Goal: Information Seeking & Learning: Find specific fact

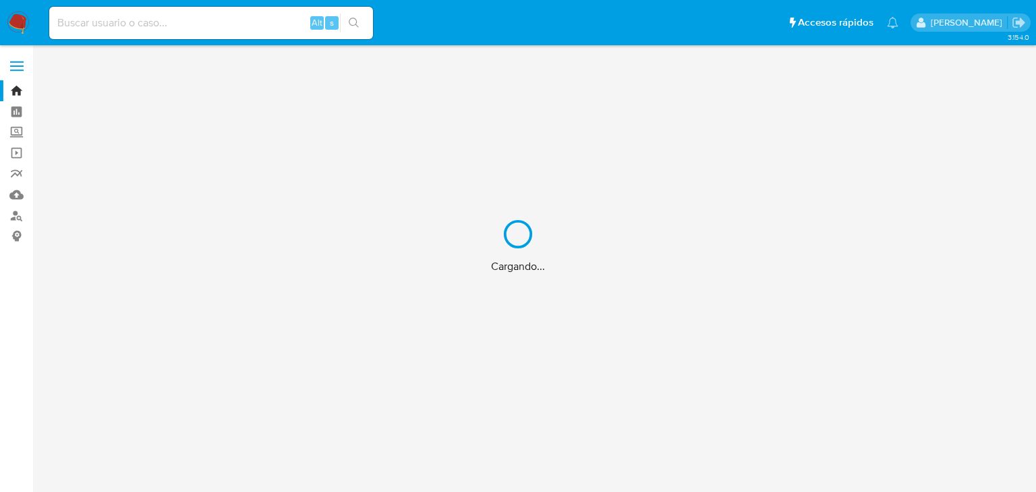
drag, startPoint x: 101, startPoint y: 32, endPoint x: 105, endPoint y: 20, distance: 13.7
click at [103, 25] on div "Cargando..." at bounding box center [518, 246] width 1036 height 492
click at [105, 20] on div "Cargando..." at bounding box center [518, 246] width 1036 height 492
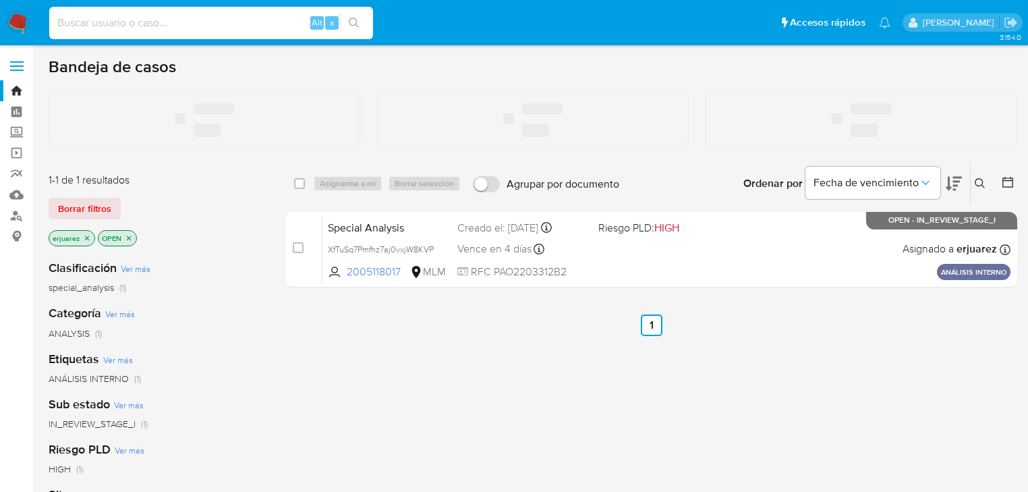
click at [110, 23] on input at bounding box center [211, 23] width 324 height 18
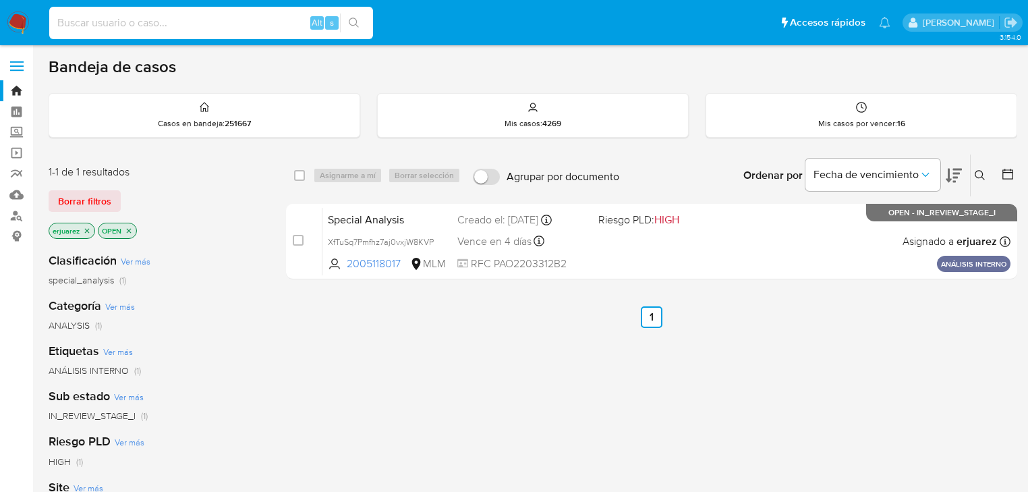
paste input "1629163852"
type input "1629163852"
click at [355, 22] on icon "search-icon" at bounding box center [354, 23] width 11 height 11
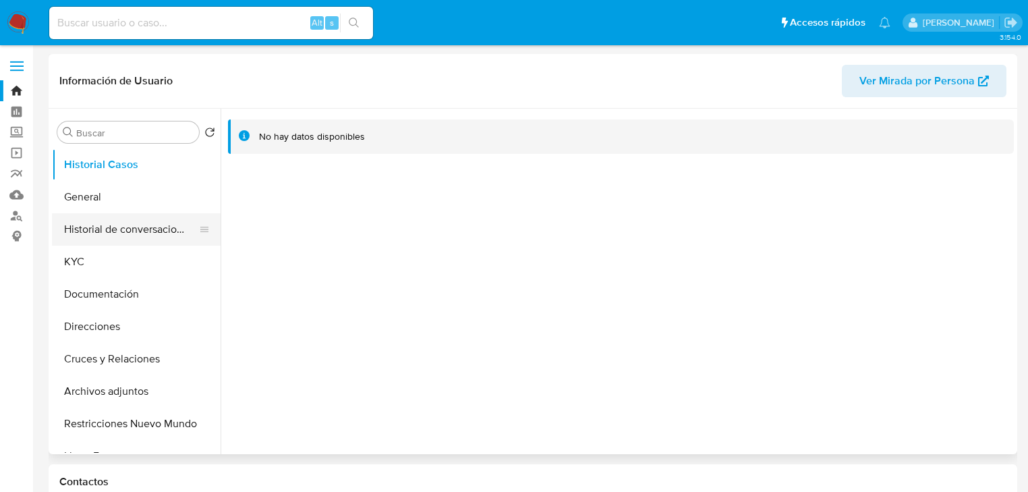
select select "10"
click at [135, 206] on button "General" at bounding box center [131, 197] width 158 height 32
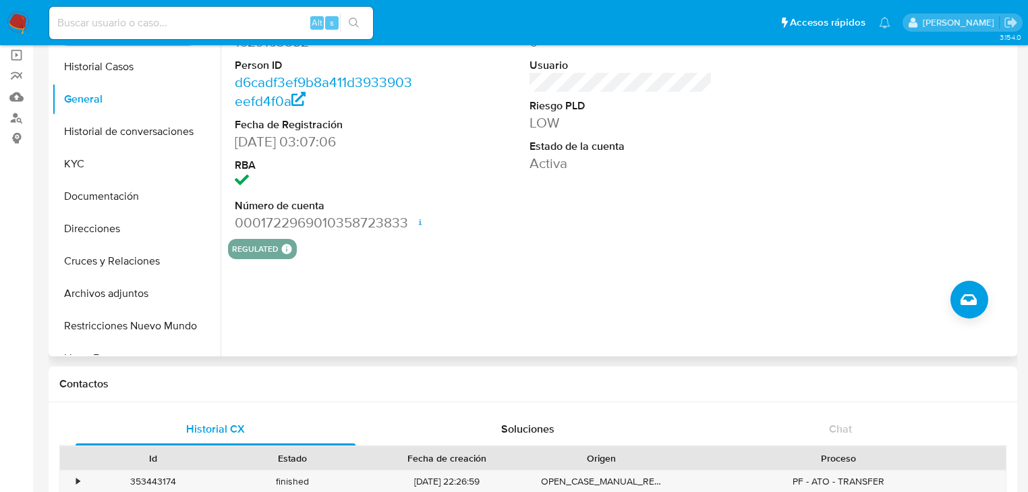
scroll to position [108, 0]
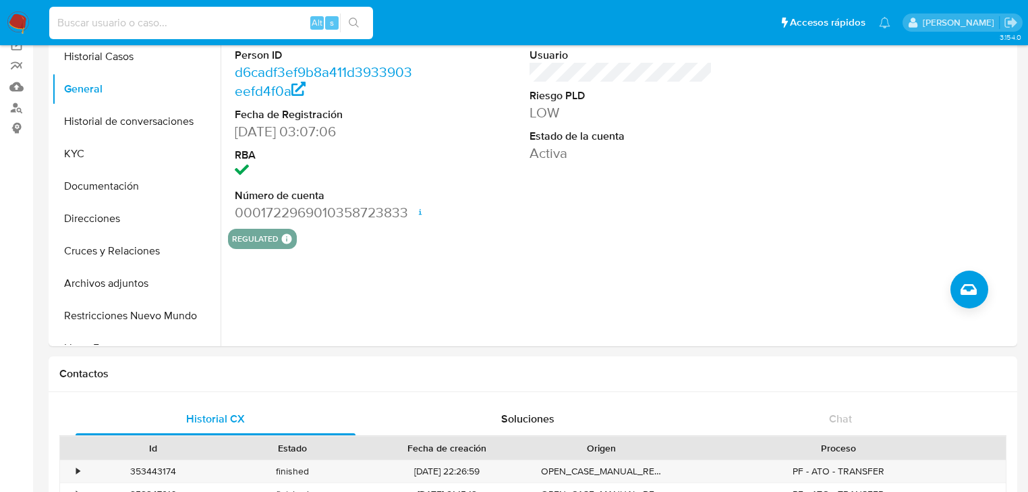
click at [204, 22] on input at bounding box center [211, 23] width 324 height 18
paste input "1024817934"
click at [57, 24] on input "1024817934" at bounding box center [211, 23] width 324 height 18
type input "1024817934"
click at [341, 16] on button "search-icon" at bounding box center [354, 22] width 28 height 19
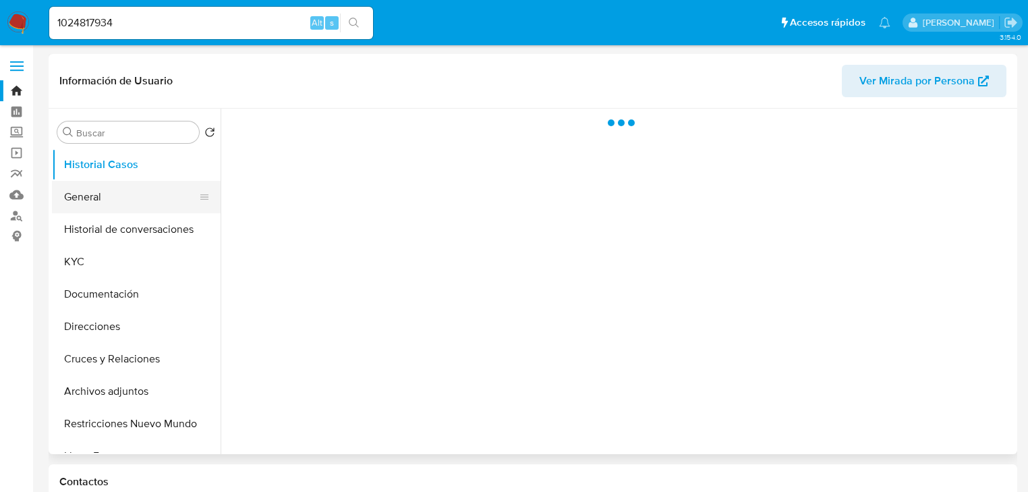
click at [104, 205] on button "General" at bounding box center [131, 197] width 158 height 32
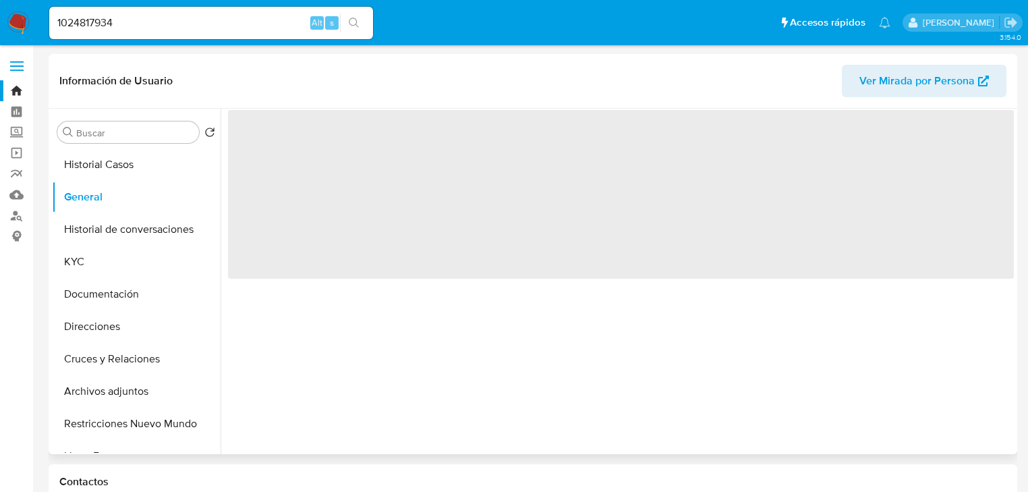
select select "10"
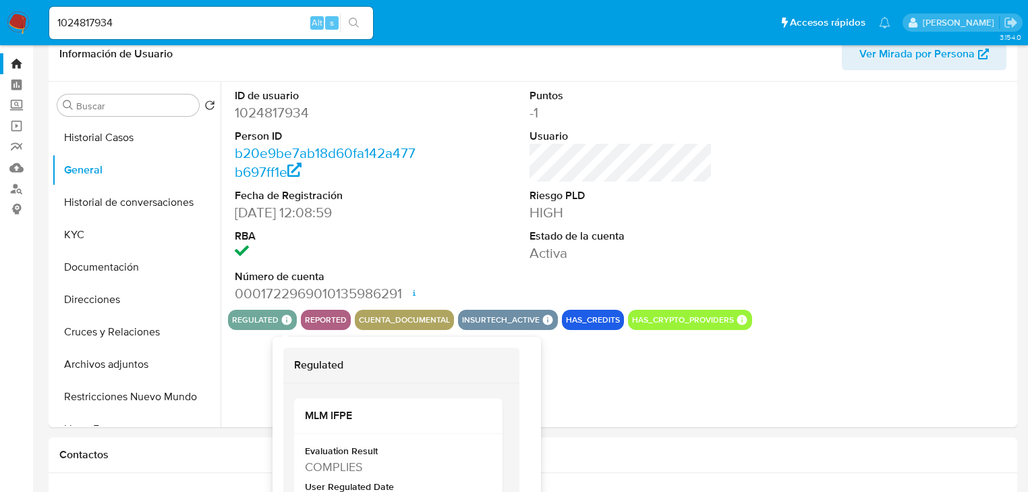
scroll to position [54, 0]
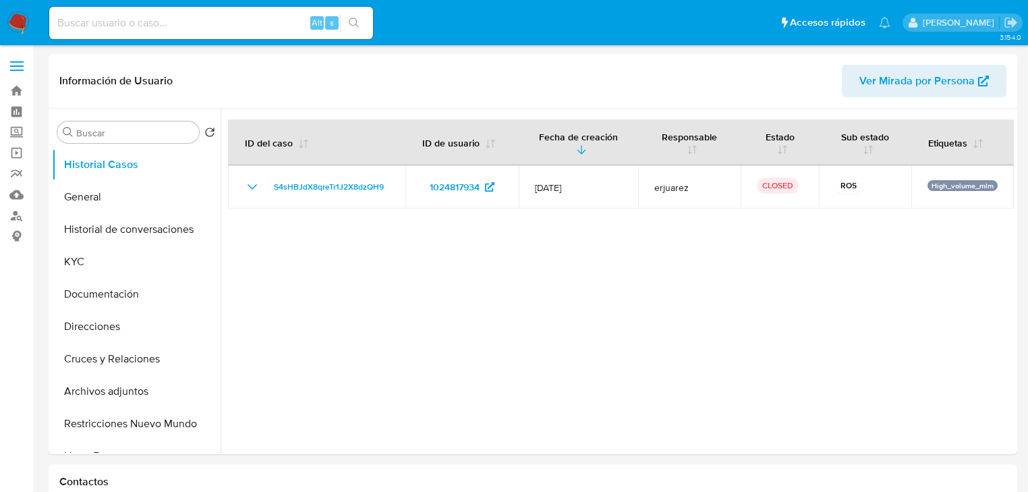
select select "10"
click at [103, 198] on button "General" at bounding box center [131, 197] width 158 height 32
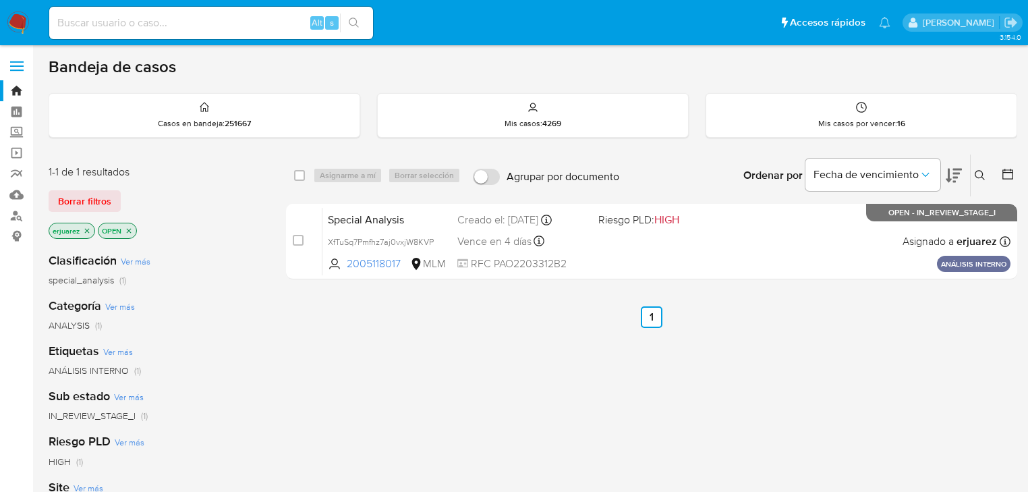
click at [222, 21] on input at bounding box center [211, 23] width 324 height 18
paste input "254713849"
type input "254713849"
click at [352, 20] on icon "search-icon" at bounding box center [354, 23] width 11 height 11
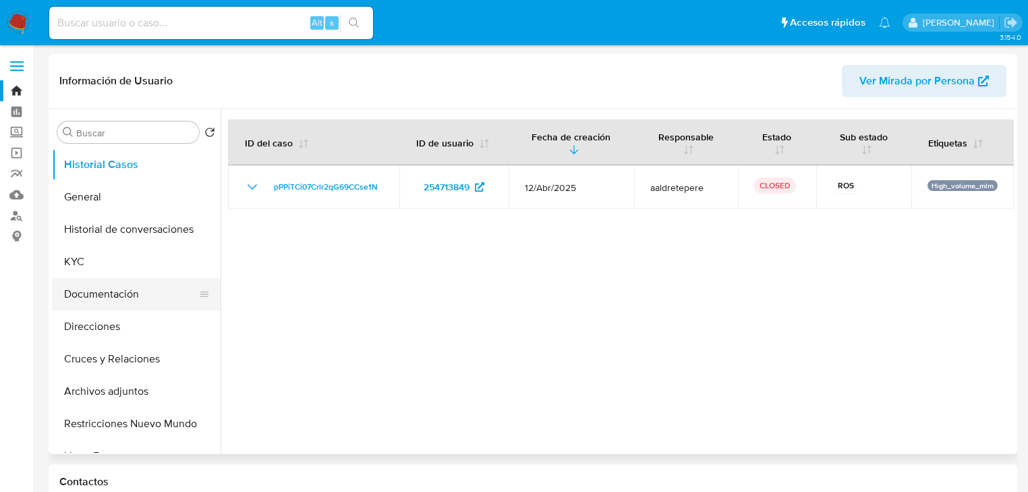
select select "10"
drag, startPoint x: 113, startPoint y: 285, endPoint x: 189, endPoint y: 271, distance: 77.5
click at [113, 285] on button "Documentación" at bounding box center [136, 294] width 169 height 32
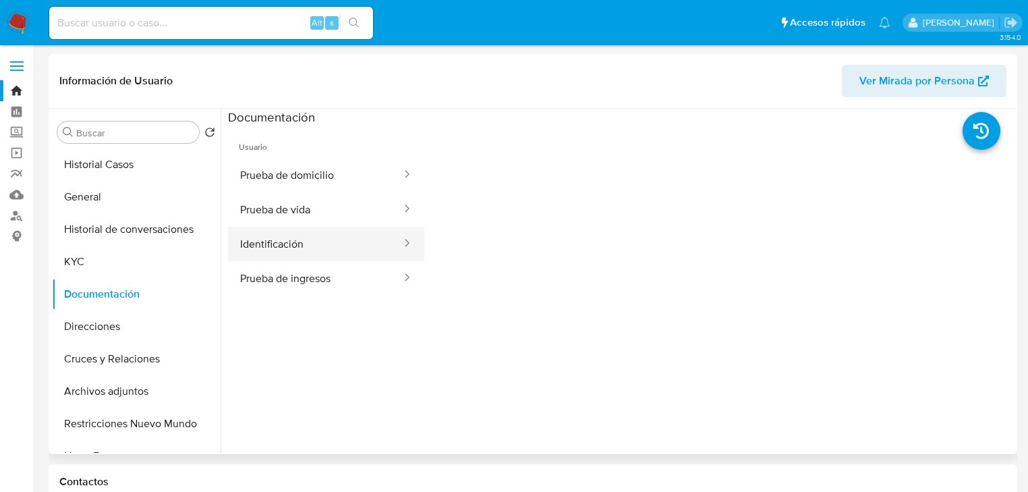
click at [296, 247] on button "Identificación" at bounding box center [315, 244] width 175 height 34
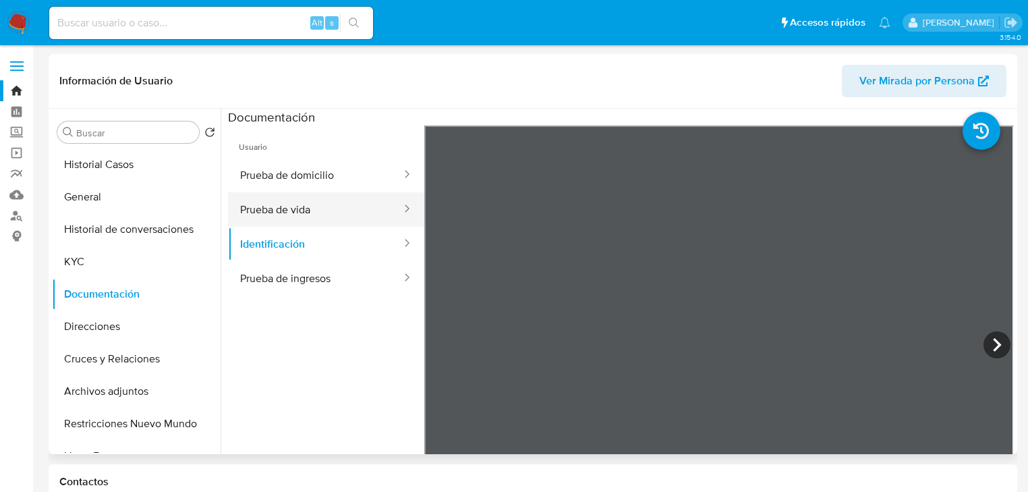
click at [281, 207] on button "Prueba de vida" at bounding box center [315, 209] width 175 height 34
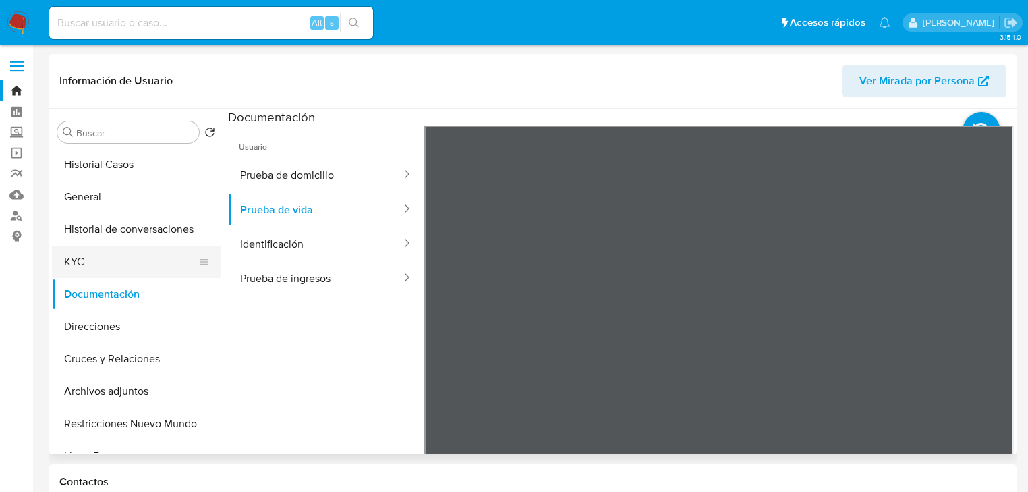
drag, startPoint x: 76, startPoint y: 269, endPoint x: 89, endPoint y: 270, distance: 12.8
click at [78, 270] on button "KYC" at bounding box center [131, 262] width 158 height 32
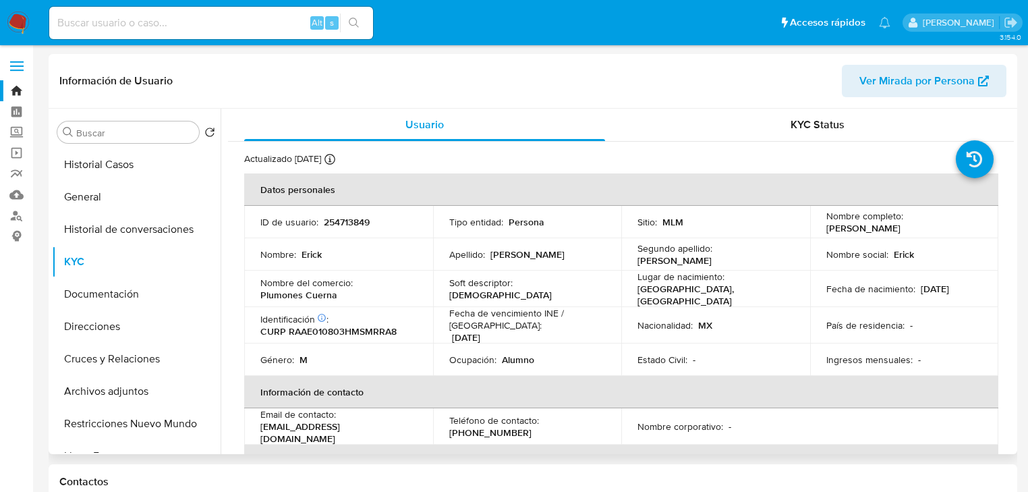
drag, startPoint x: 822, startPoint y: 229, endPoint x: 950, endPoint y: 229, distance: 128.2
click at [950, 229] on div "Nombre completo : [PERSON_NAME]" at bounding box center [904, 222] width 157 height 24
copy p "[PERSON_NAME]"
click at [169, 28] on input at bounding box center [211, 23] width 324 height 18
paste input "1024817934"
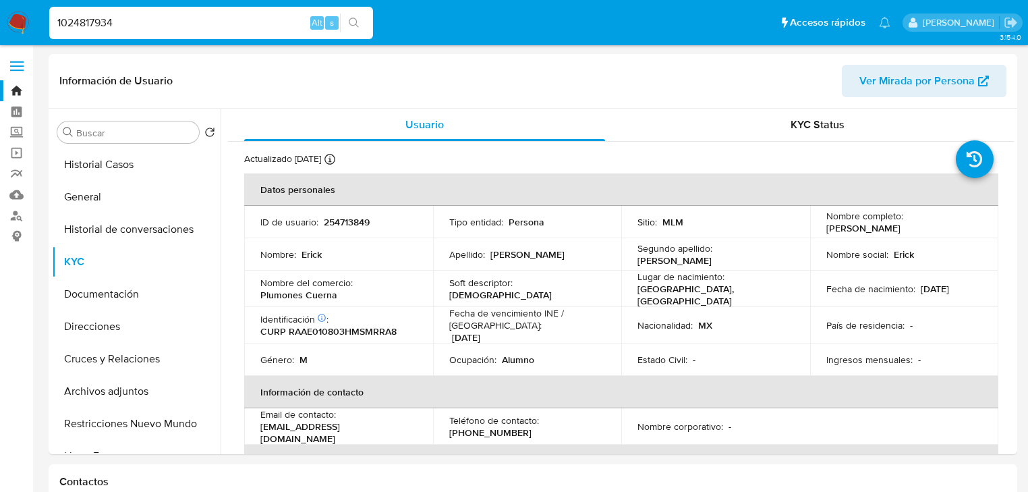
click at [59, 24] on input "1024817934" at bounding box center [211, 23] width 324 height 18
click at [129, 22] on input "1024817934" at bounding box center [211, 23] width 324 height 18
type input "1024817934"
click at [356, 26] on icon "search-icon" at bounding box center [354, 23] width 11 height 11
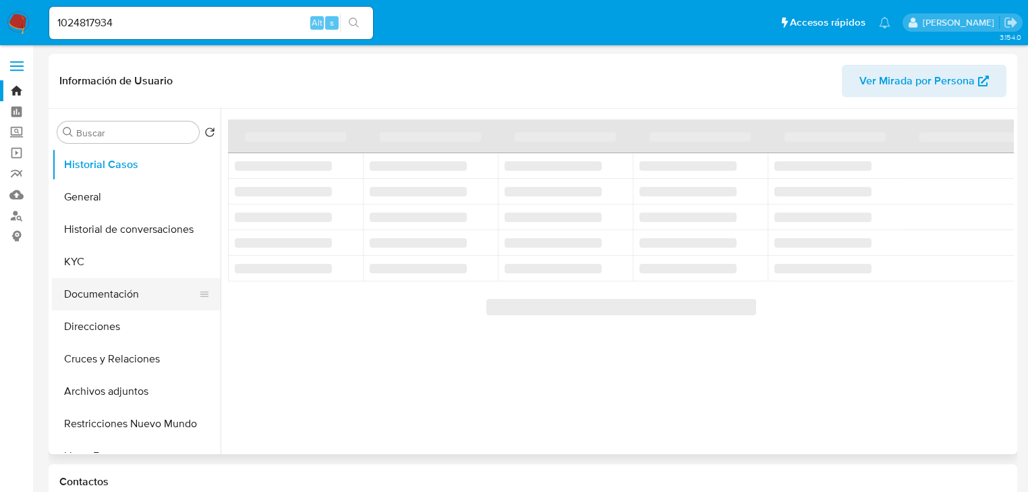
click at [113, 297] on button "Documentación" at bounding box center [131, 294] width 158 height 32
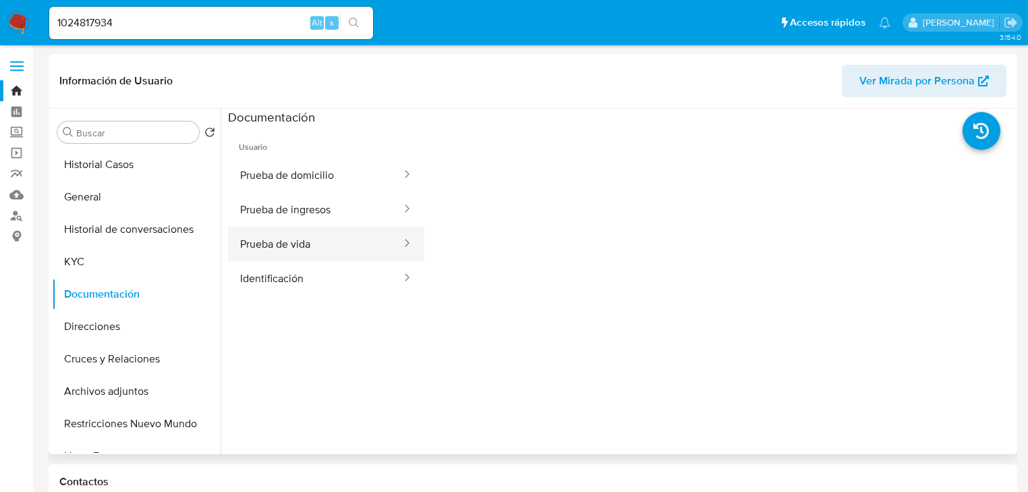
click at [304, 248] on button "Prueba de vida" at bounding box center [315, 244] width 175 height 34
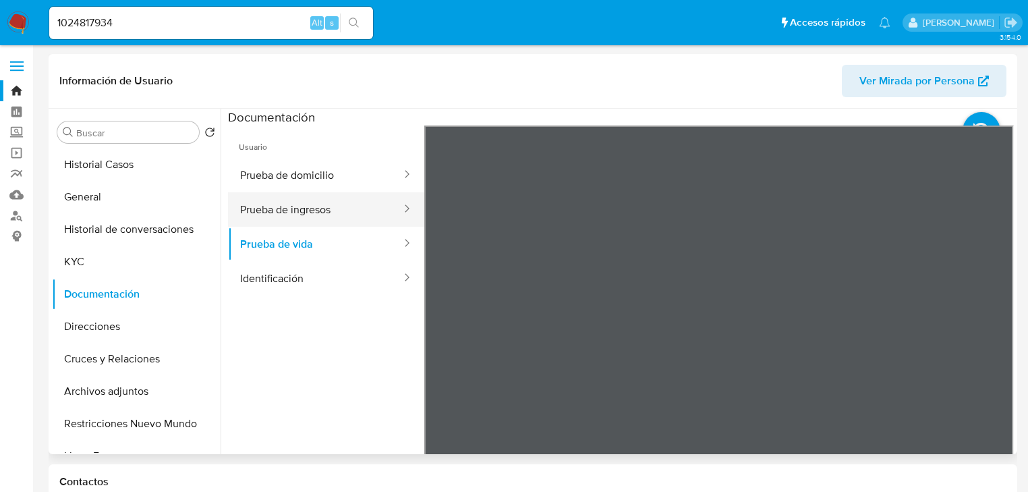
click at [310, 199] on button "Prueba de ingresos" at bounding box center [315, 209] width 175 height 34
select select "10"
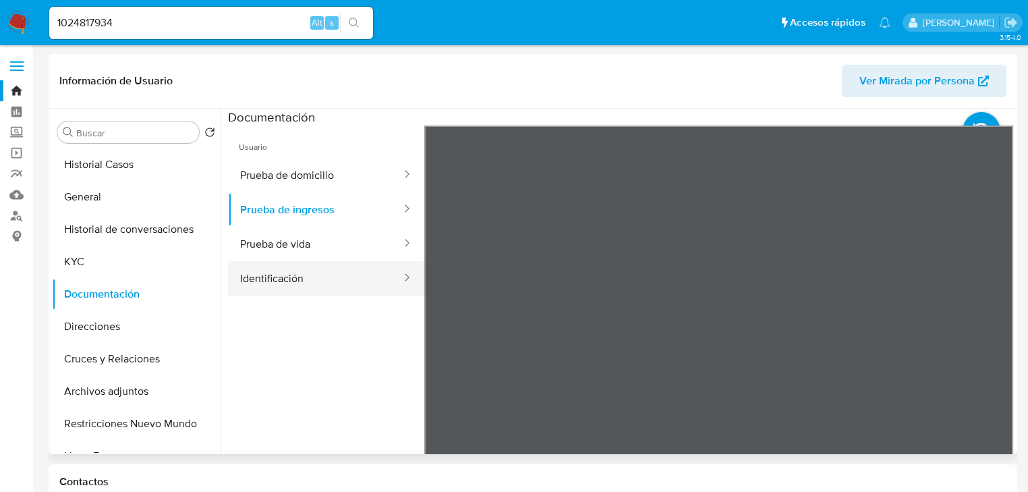
click at [296, 285] on button "Identificación" at bounding box center [315, 278] width 175 height 34
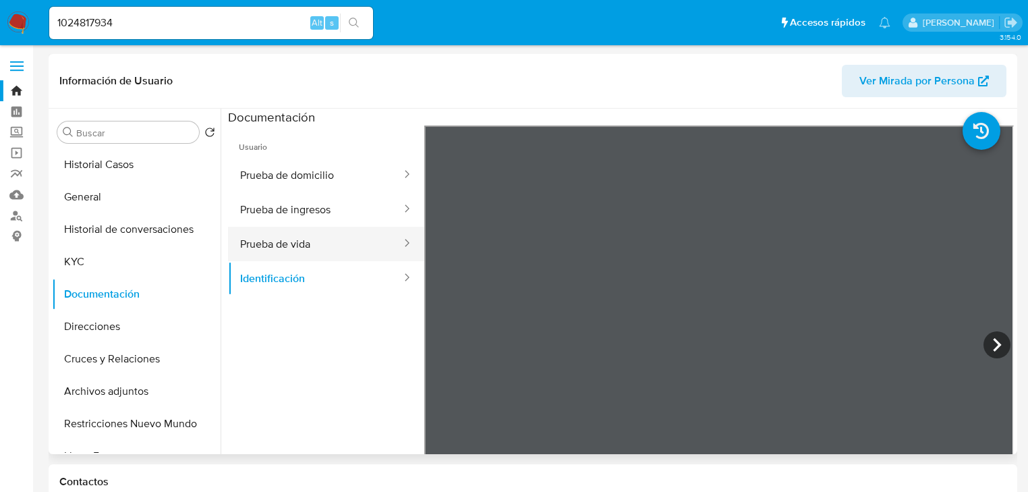
click at [300, 249] on button "Prueba de vida" at bounding box center [315, 244] width 175 height 34
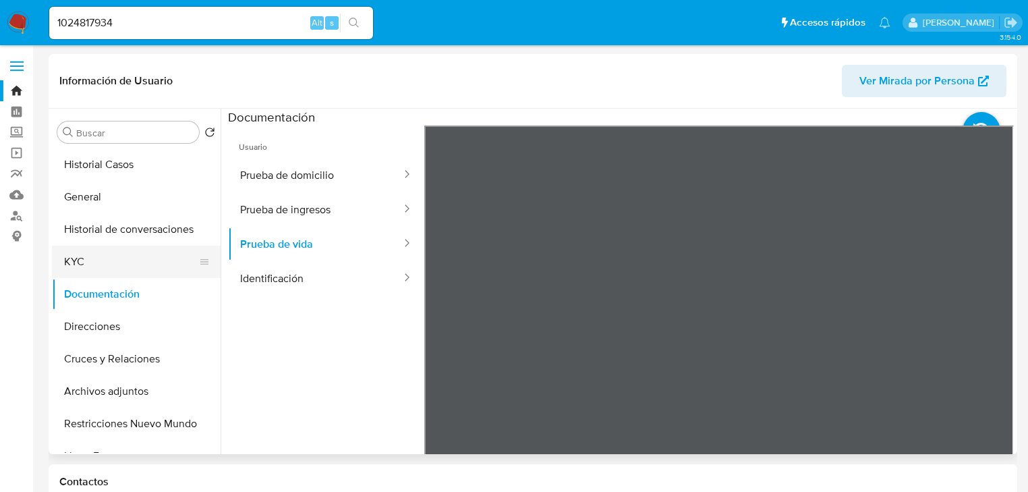
click at [104, 263] on button "KYC" at bounding box center [131, 262] width 158 height 32
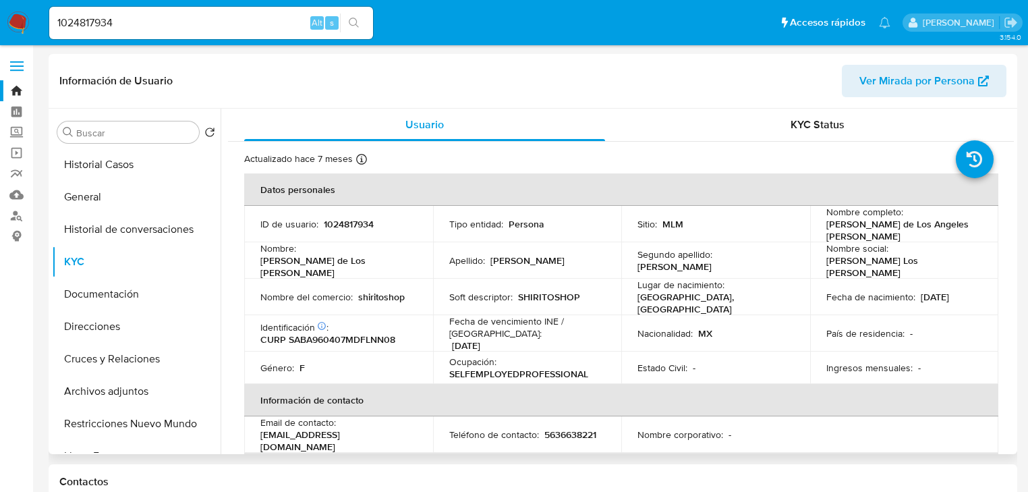
drag, startPoint x: 825, startPoint y: 225, endPoint x: 912, endPoint y: 237, distance: 87.9
click at [912, 237] on p "[PERSON_NAME] de Los Angeles [PERSON_NAME]" at bounding box center [901, 230] width 151 height 24
copy p "[PERSON_NAME] de Los Angeles [PERSON_NAME]"
drag, startPoint x: 142, startPoint y: 29, endPoint x: 47, endPoint y: 19, distance: 95.7
click at [47, 19] on li "1024817934 Alt s" at bounding box center [211, 22] width 331 height 34
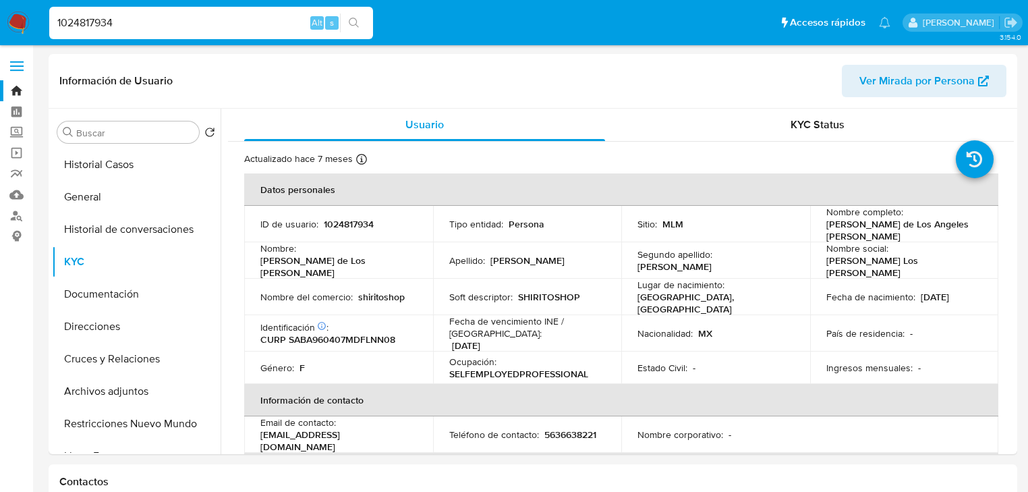
paste input "589789254"
click at [152, 24] on input "589789254" at bounding box center [211, 23] width 324 height 18
click at [57, 24] on input "589789254" at bounding box center [211, 23] width 324 height 18
click at [148, 24] on input "589789254" at bounding box center [211, 23] width 324 height 18
type input "589789254"
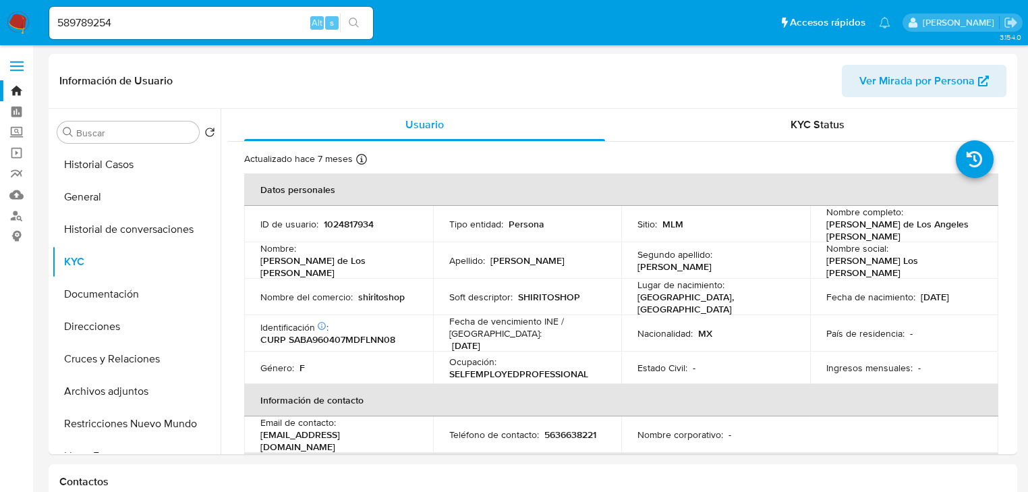
click at [364, 17] on button "search-icon" at bounding box center [354, 22] width 28 height 19
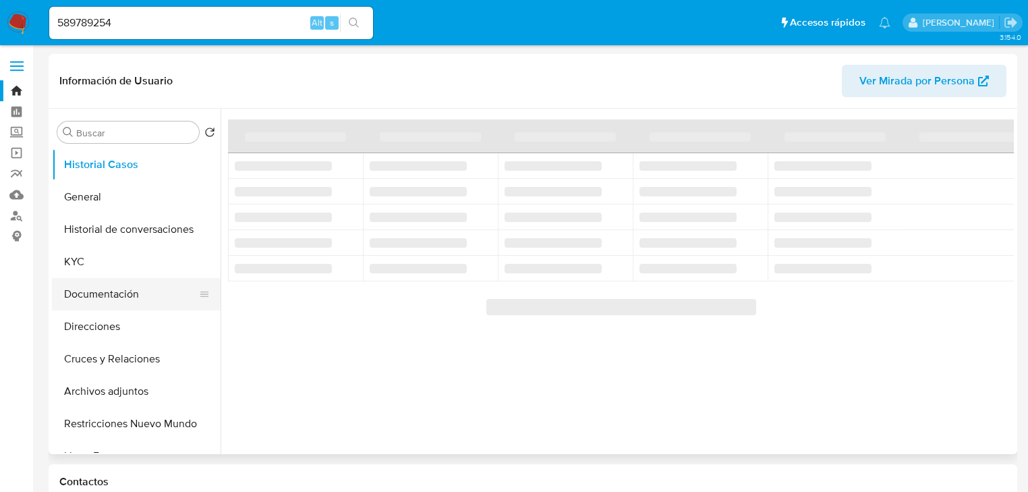
select select "10"
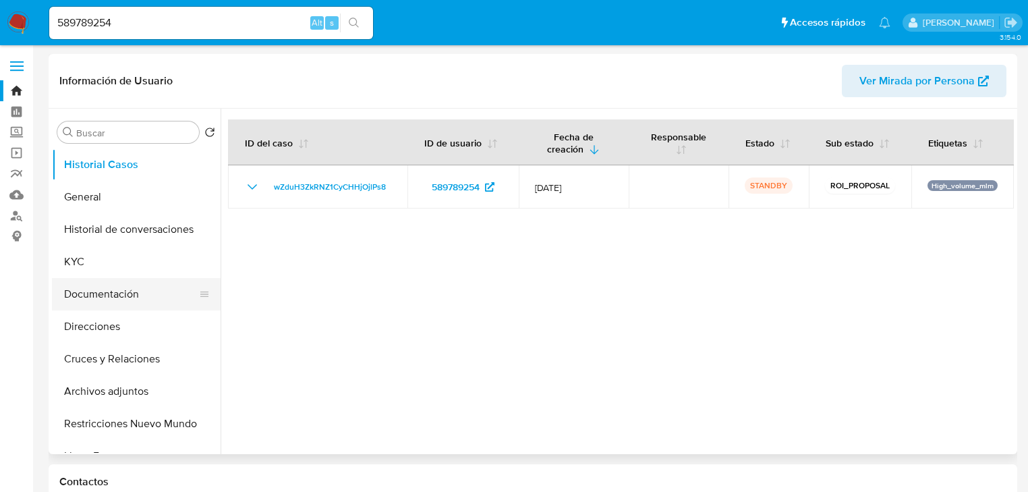
click at [114, 301] on button "Documentación" at bounding box center [131, 294] width 158 height 32
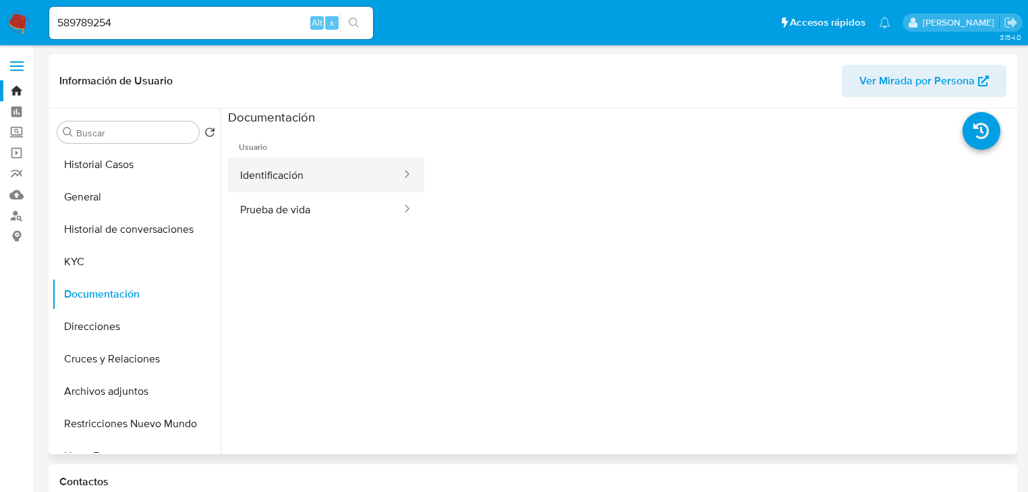
drag, startPoint x: 325, startPoint y: 177, endPoint x: 338, endPoint y: 178, distance: 12.8
click at [325, 178] on button "Identificación" at bounding box center [315, 175] width 175 height 34
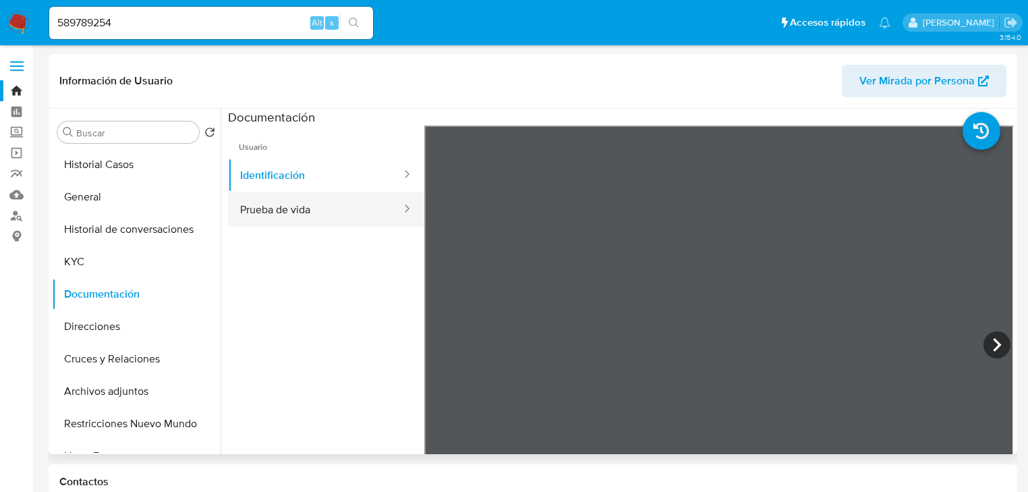
click at [264, 206] on button "Prueba de vida" at bounding box center [315, 209] width 175 height 34
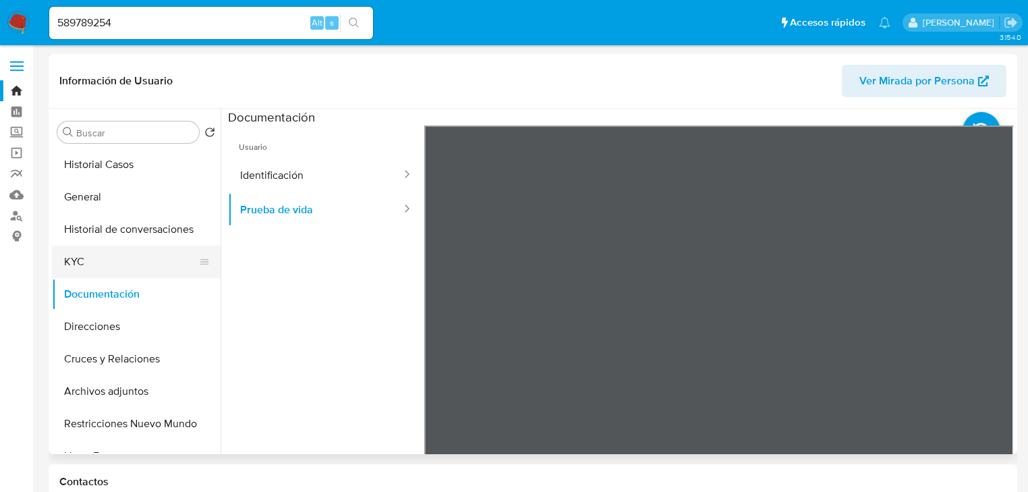
drag, startPoint x: 108, startPoint y: 252, endPoint x: 155, endPoint y: 258, distance: 47.6
click at [113, 254] on button "KYC" at bounding box center [131, 262] width 158 height 32
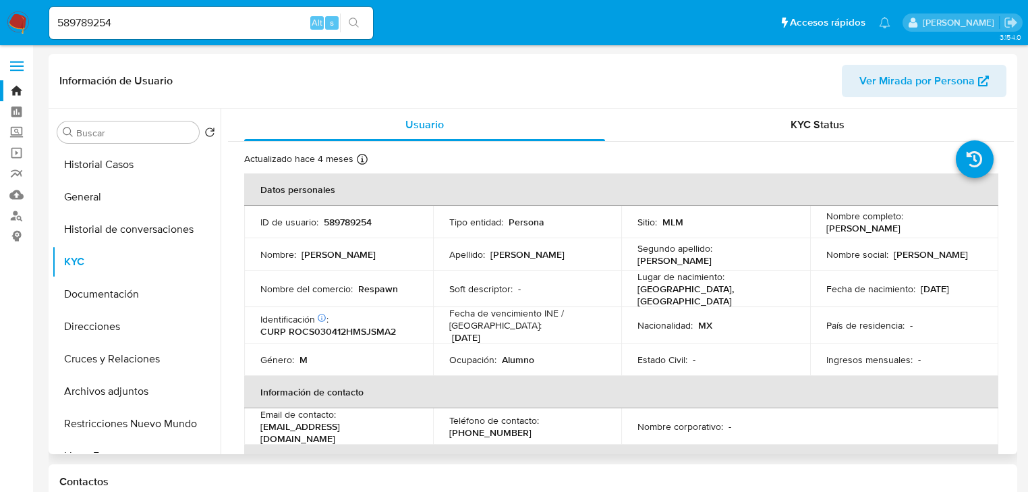
drag, startPoint x: 823, startPoint y: 229, endPoint x: 923, endPoint y: 227, distance: 99.9
click at [923, 227] on div "Nombre completo : [PERSON_NAME]" at bounding box center [904, 222] width 157 height 24
copy p "[PERSON_NAME]"
drag, startPoint x: 152, startPoint y: 19, endPoint x: 7, endPoint y: 22, distance: 145.1
click at [11, 18] on nav "Pausado Ver notificaciones 589789254 Alt s Accesos rápidos Presiona las siguien…" at bounding box center [514, 22] width 1028 height 45
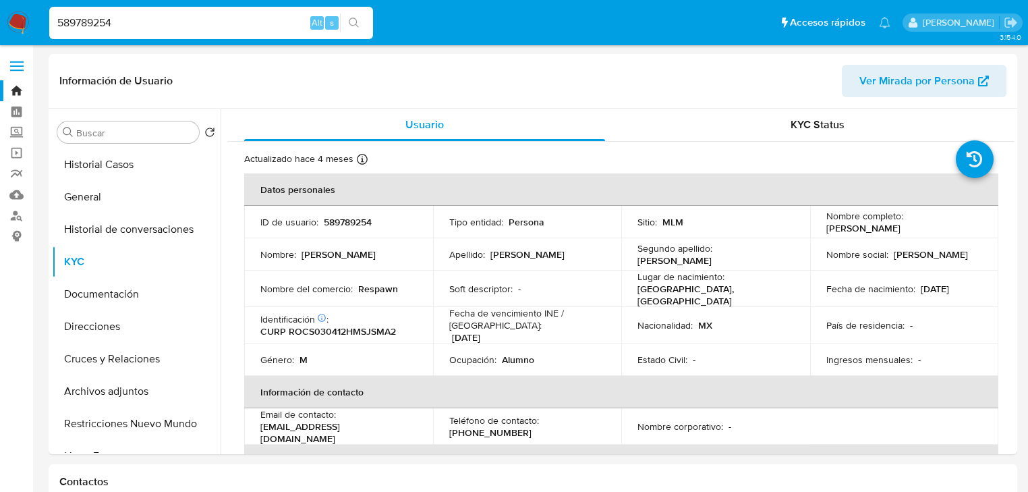
paste input "1629163852"
type input "1629163852"
click at [355, 21] on icon "search-icon" at bounding box center [354, 23] width 11 height 11
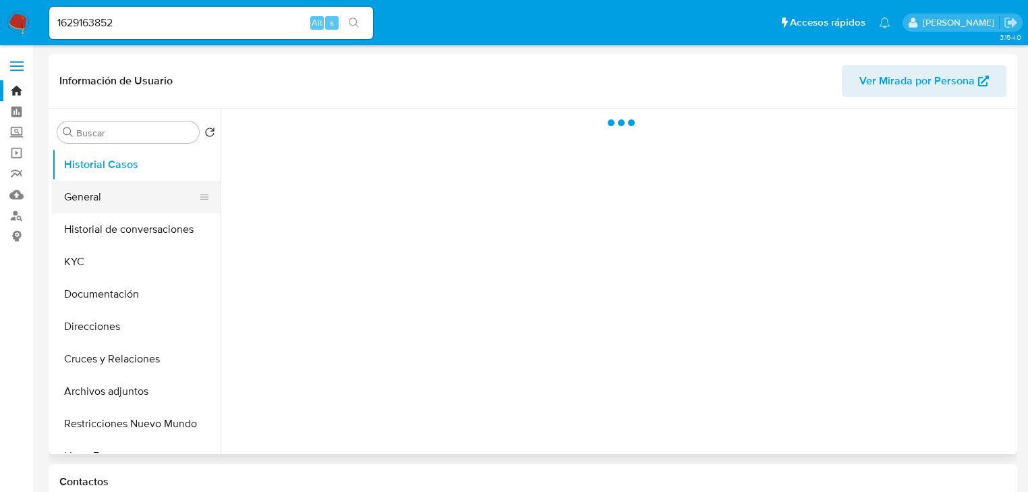
click at [89, 201] on button "General" at bounding box center [131, 197] width 158 height 32
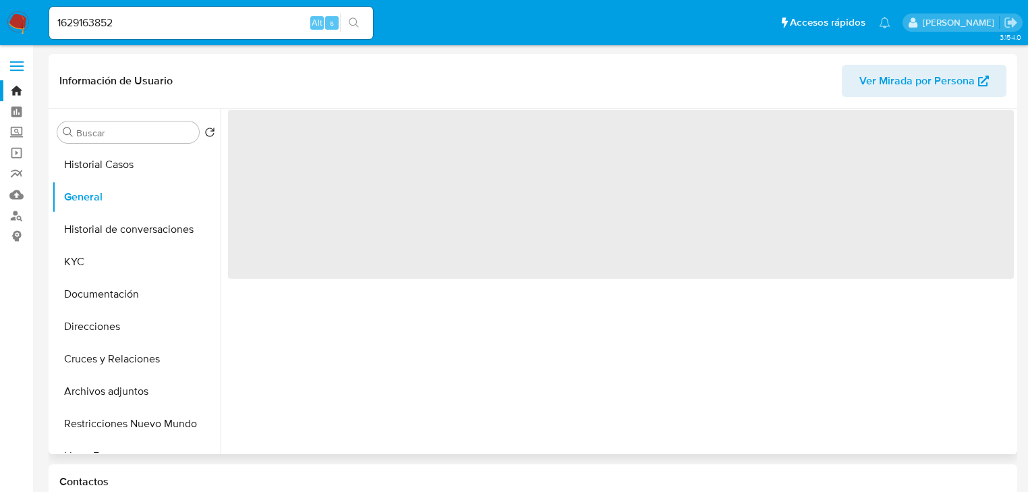
select select "10"
click at [125, 301] on button "Documentación" at bounding box center [131, 294] width 158 height 32
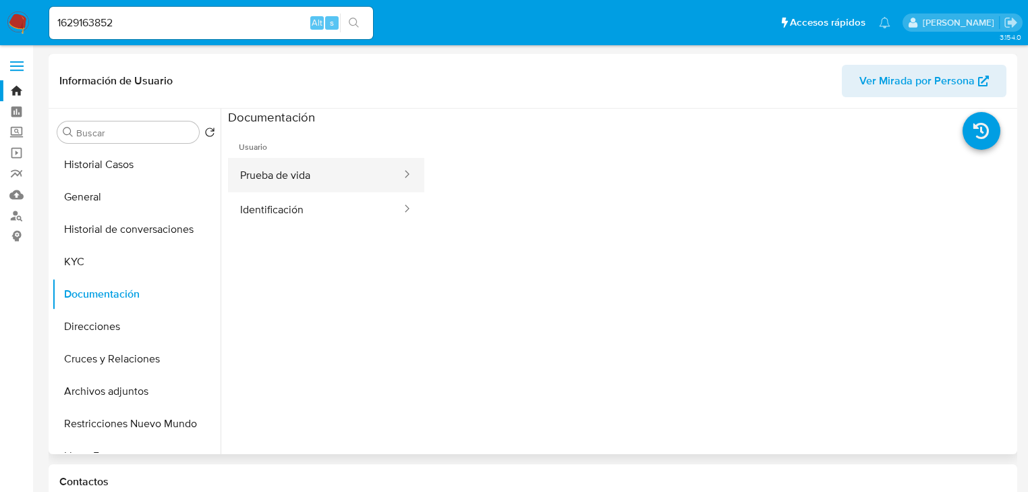
click at [308, 170] on button "Prueba de vida" at bounding box center [315, 175] width 175 height 34
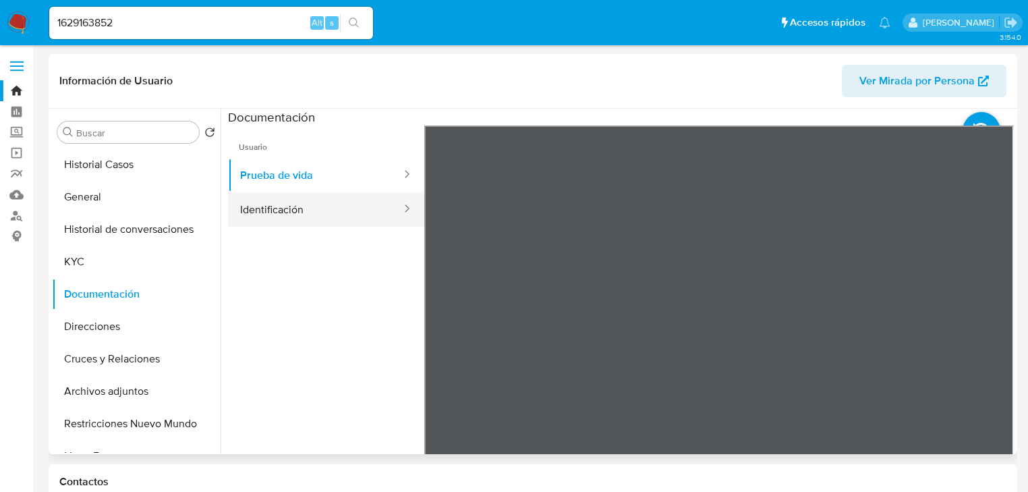
drag, startPoint x: 302, startPoint y: 210, endPoint x: 395, endPoint y: 208, distance: 92.4
click at [306, 212] on button "Identificación" at bounding box center [315, 209] width 175 height 34
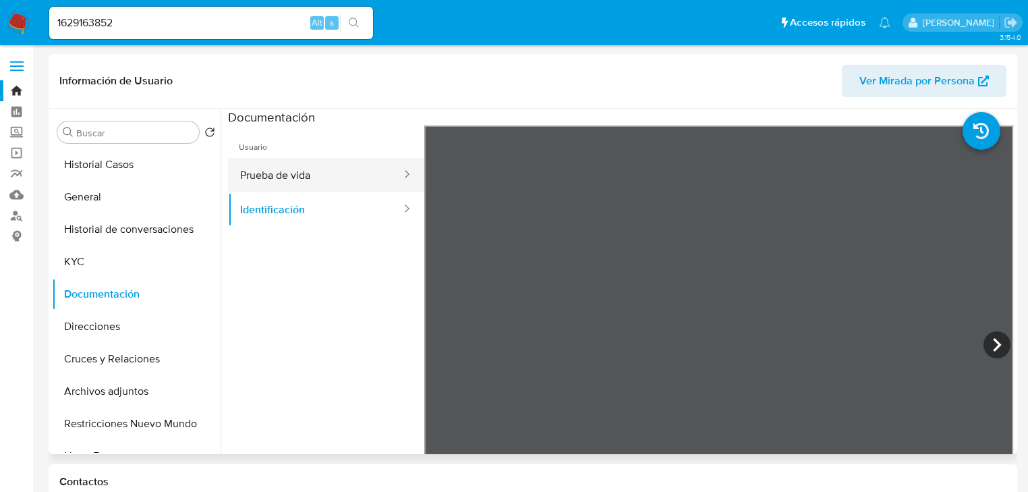
click at [316, 173] on button "Prueba de vida" at bounding box center [315, 175] width 175 height 34
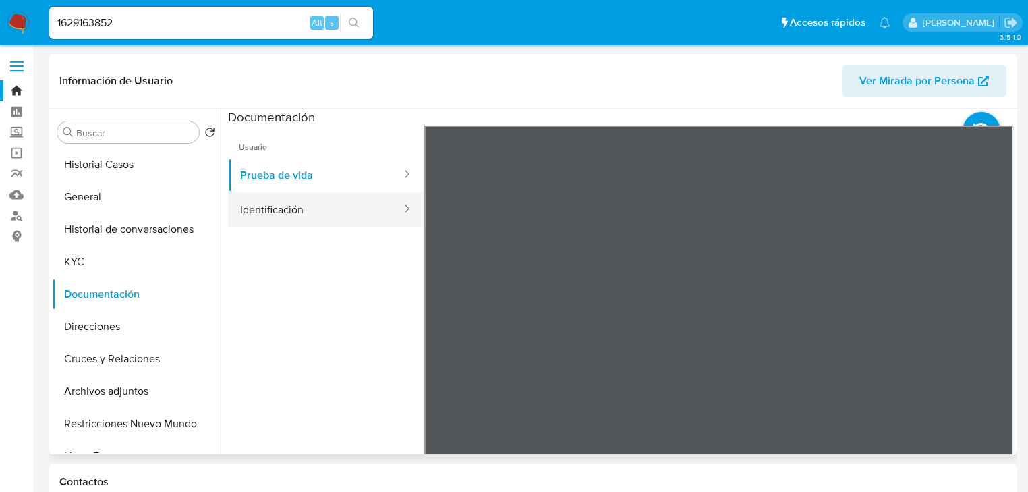
click at [275, 225] on button "Identificación" at bounding box center [315, 209] width 175 height 34
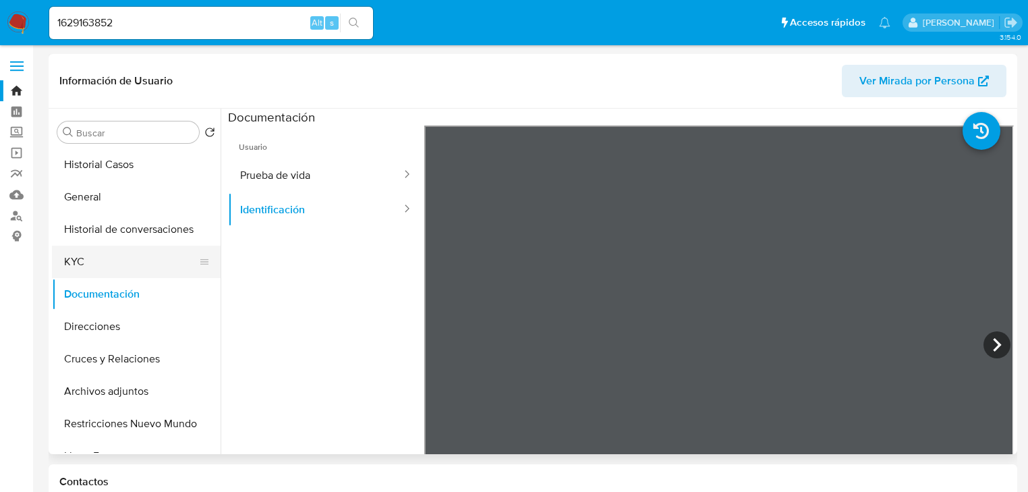
drag, startPoint x: 78, startPoint y: 248, endPoint x: 166, endPoint y: 254, distance: 87.9
click at [78, 249] on button "KYC" at bounding box center [131, 262] width 158 height 32
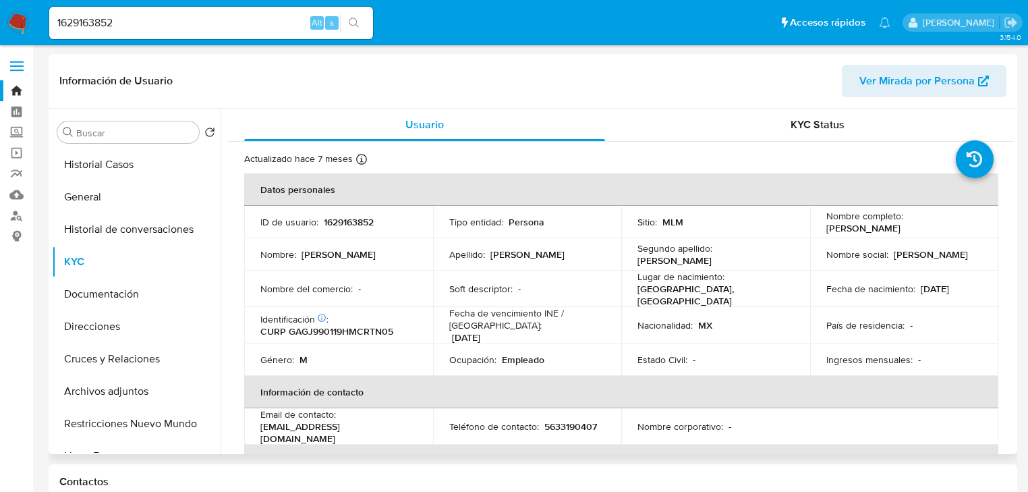
click at [826, 231] on p "[PERSON_NAME]" at bounding box center [863, 228] width 74 height 12
drag, startPoint x: 823, startPoint y: 229, endPoint x: 899, endPoint y: 216, distance: 77.3
click at [971, 227] on div "Nombre completo : [PERSON_NAME]" at bounding box center [904, 222] width 157 height 24
copy p "[PERSON_NAME]"
drag, startPoint x: 140, startPoint y: 20, endPoint x: 11, endPoint y: 19, distance: 129.5
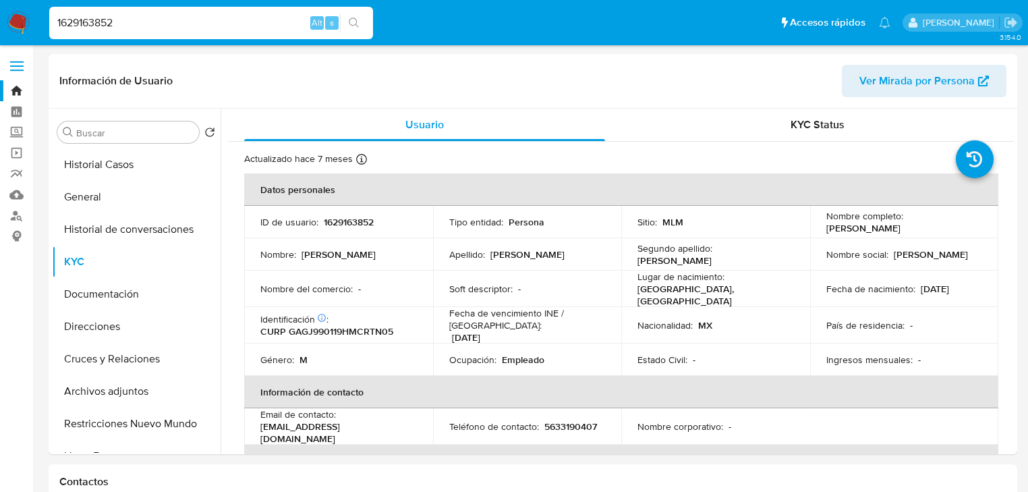
click at [11, 19] on nav "Pausado Ver notificaciones 1629163852 Alt s Accesos rápidos Presiona las siguie…" at bounding box center [514, 22] width 1028 height 45
paste input "697693980"
type input "697693980"
click at [354, 23] on icon "search-icon" at bounding box center [354, 23] width 11 height 11
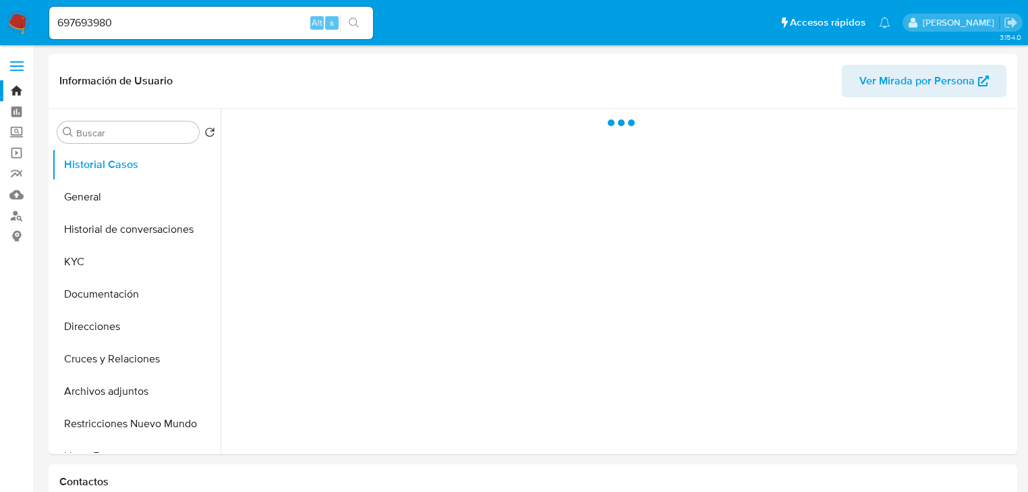
drag, startPoint x: 103, startPoint y: 306, endPoint x: 22, endPoint y: 318, distance: 81.3
click at [103, 305] on button "Documentación" at bounding box center [136, 294] width 169 height 32
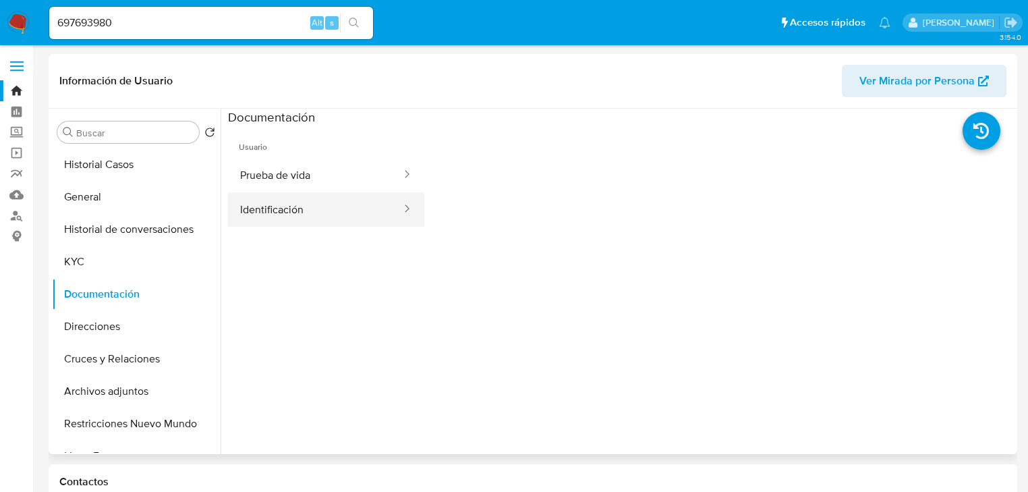
drag, startPoint x: 275, startPoint y: 213, endPoint x: 335, endPoint y: 210, distance: 59.4
click at [280, 214] on button "Identificación" at bounding box center [315, 209] width 175 height 34
select select "10"
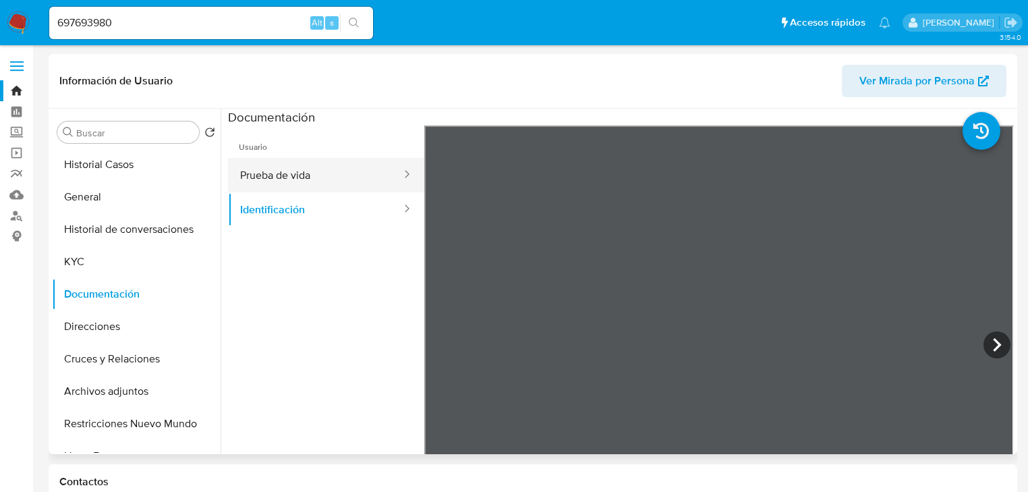
click at [308, 167] on button "Prueba de vida" at bounding box center [315, 175] width 175 height 34
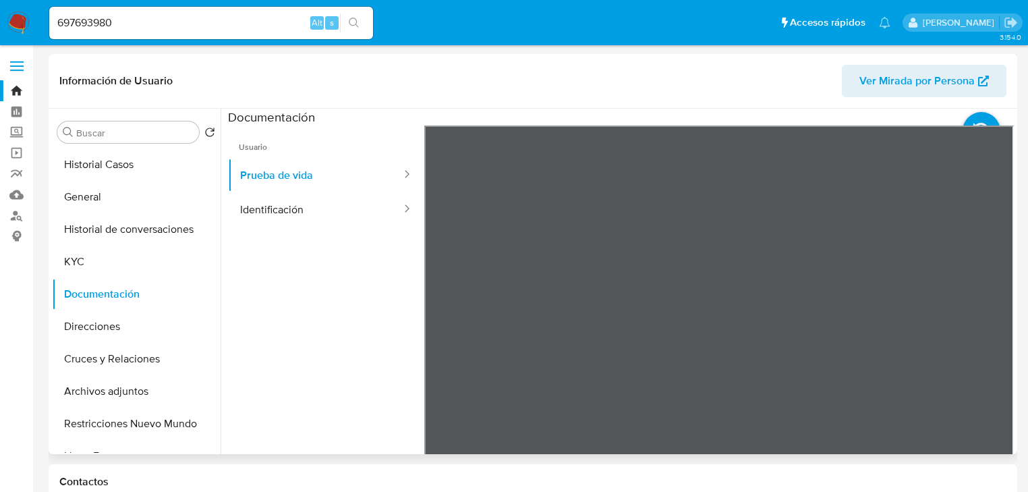
drag, startPoint x: 103, startPoint y: 256, endPoint x: 215, endPoint y: 261, distance: 112.8
click at [103, 258] on button "KYC" at bounding box center [136, 262] width 169 height 32
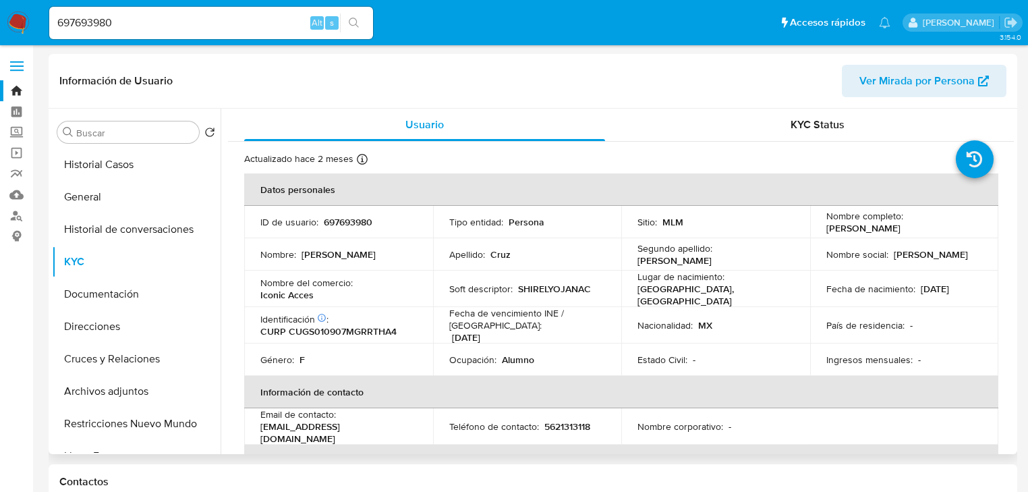
drag, startPoint x: 822, startPoint y: 227, endPoint x: 958, endPoint y: 227, distance: 135.6
click at [958, 227] on div "Nombre completo : [PERSON_NAME]" at bounding box center [904, 222] width 157 height 24
copy p "[PERSON_NAME]"
drag, startPoint x: 93, startPoint y: 22, endPoint x: 8, endPoint y: 26, distance: 85.1
click at [7, 23] on nav "Pausado Ver notificaciones 697693980 Alt s Accesos rápidos Presiona las siguien…" at bounding box center [514, 22] width 1028 height 45
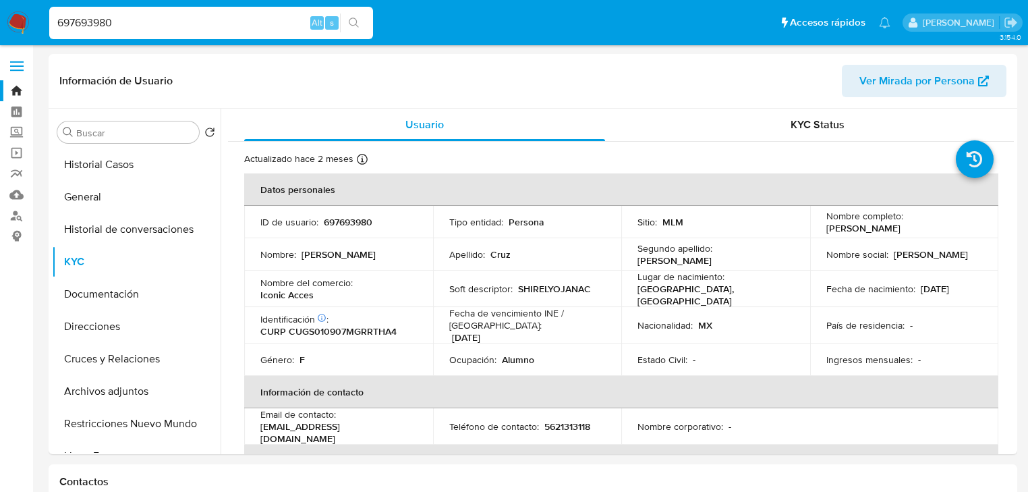
paste input "2098579921"
type input "2098579921"
drag, startPoint x: 360, startPoint y: 19, endPoint x: 282, endPoint y: 43, distance: 81.3
click at [357, 18] on button "search-icon" at bounding box center [354, 22] width 28 height 19
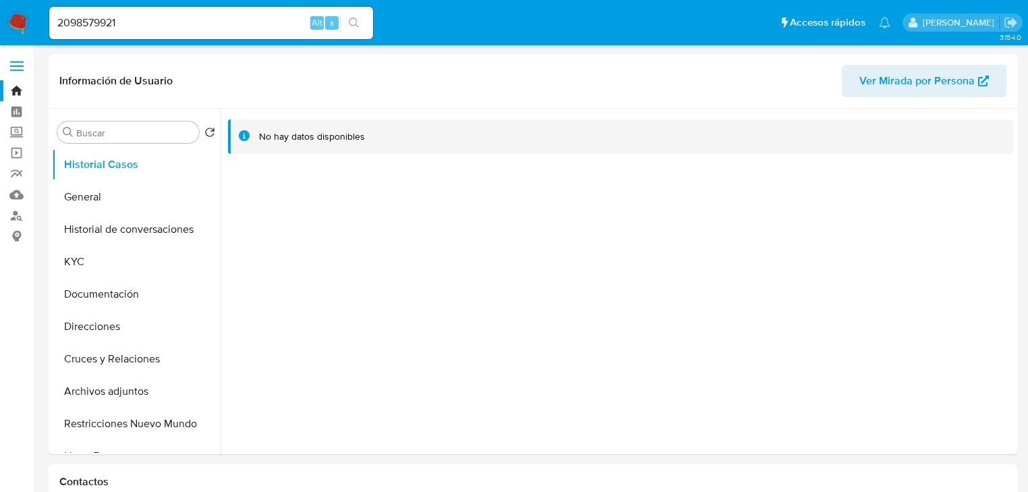
select select "10"
click at [115, 304] on button "Documentación" at bounding box center [131, 294] width 158 height 32
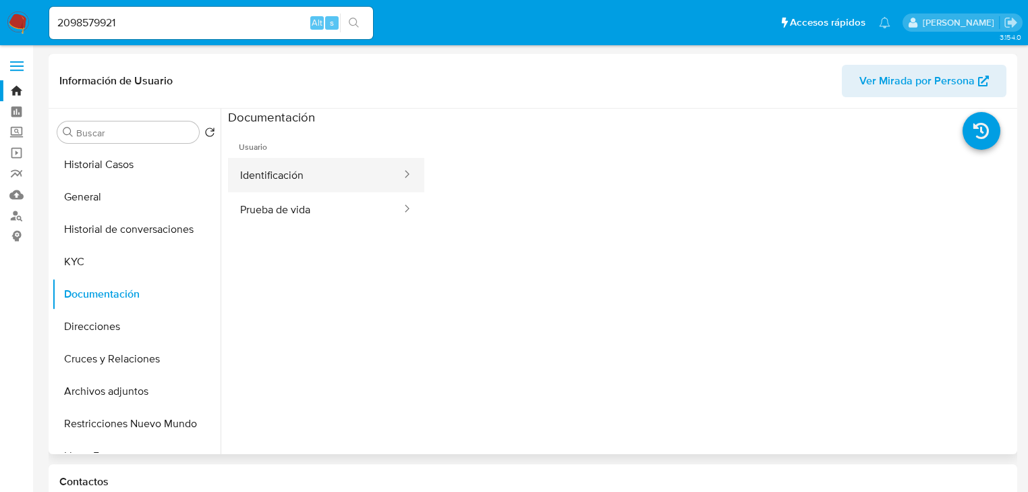
click at [312, 179] on button "Identificación" at bounding box center [315, 175] width 175 height 34
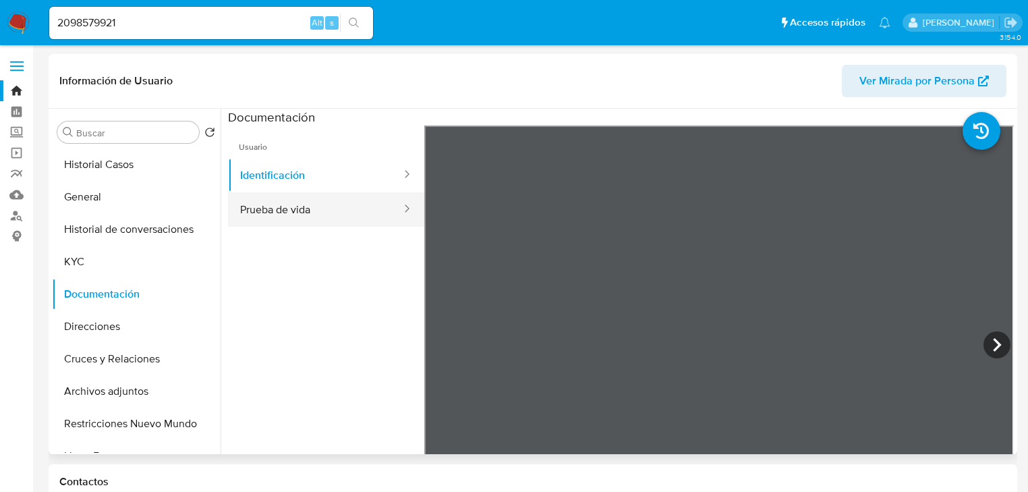
click at [282, 194] on button "Prueba de vida" at bounding box center [315, 209] width 175 height 34
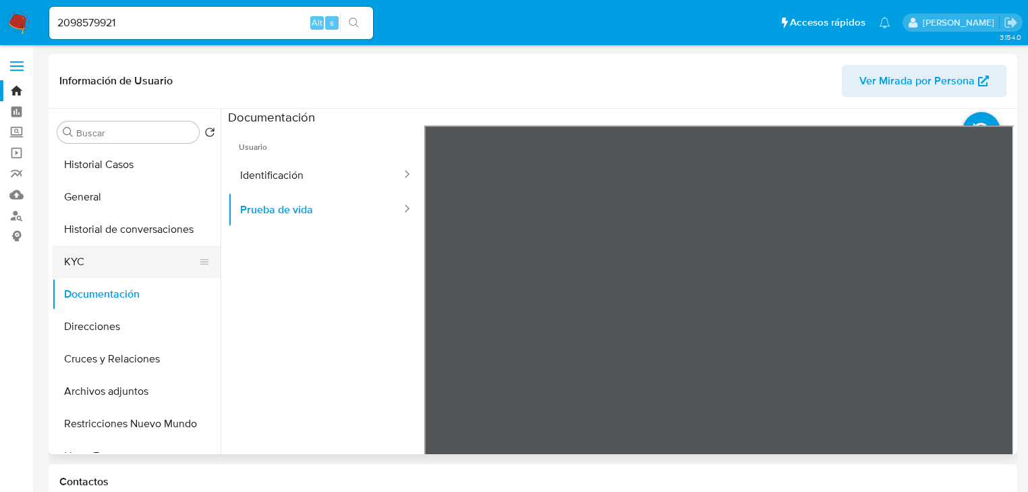
click at [98, 251] on button "KYC" at bounding box center [131, 262] width 158 height 32
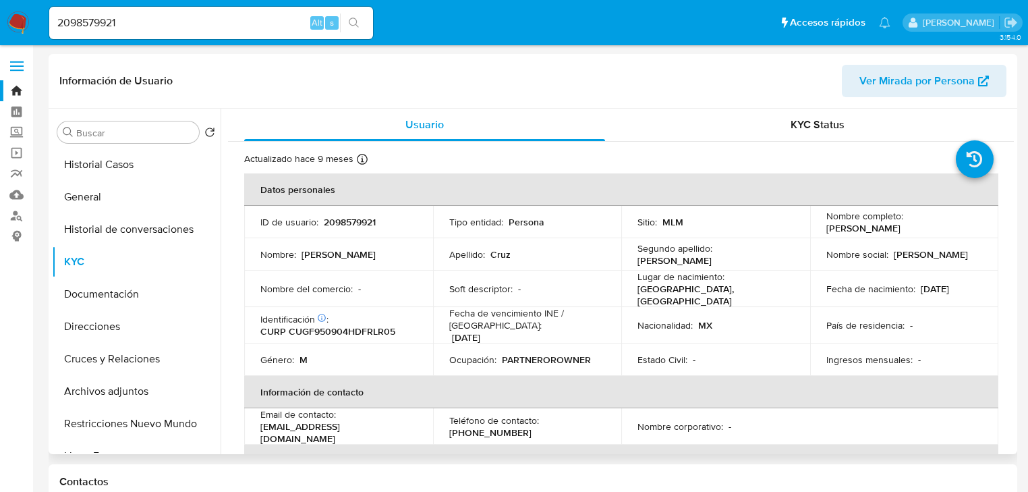
drag, startPoint x: 820, startPoint y: 227, endPoint x: 965, endPoint y: 227, distance: 144.4
click at [965, 227] on td "Nombre completo : [PERSON_NAME]" at bounding box center [904, 222] width 189 height 32
copy p "[PERSON_NAME]"
drag, startPoint x: 140, startPoint y: 18, endPoint x: 34, endPoint y: 18, distance: 105.9
click at [34, 18] on nav "Pausado Ver notificaciones 2098579921 Alt s Accesos rápidos Presiona las siguie…" at bounding box center [514, 22] width 1028 height 45
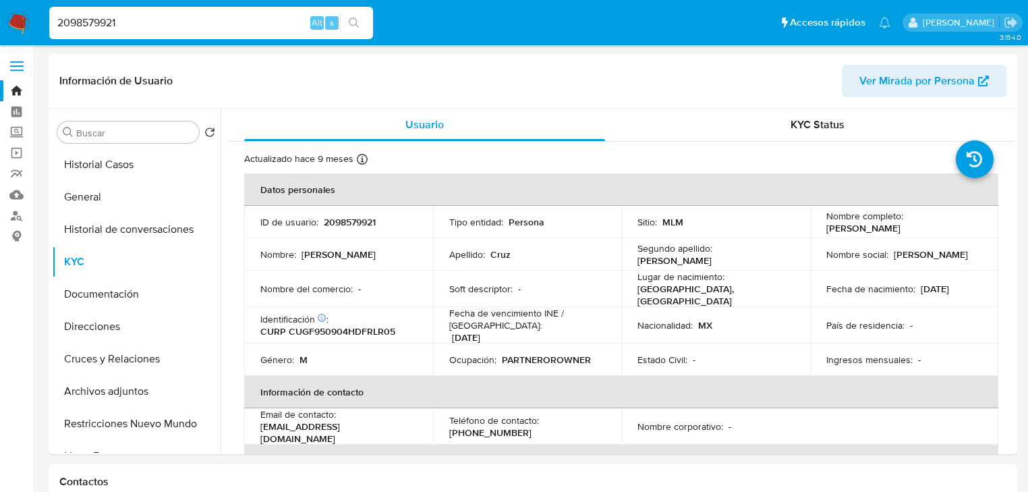
paste input "101358188"
type input "2101358188"
click at [348, 22] on button "search-icon" at bounding box center [354, 22] width 28 height 19
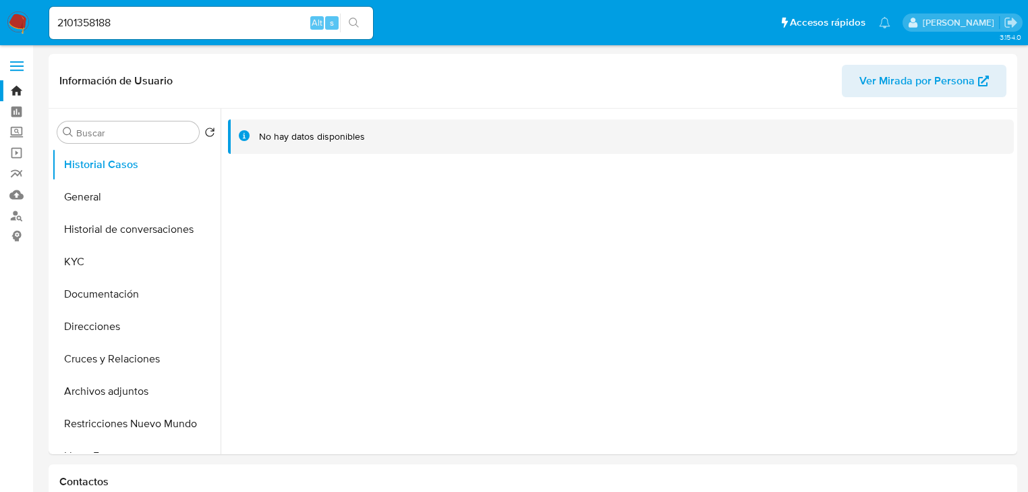
select select "10"
click at [130, 299] on button "Documentación" at bounding box center [131, 294] width 158 height 32
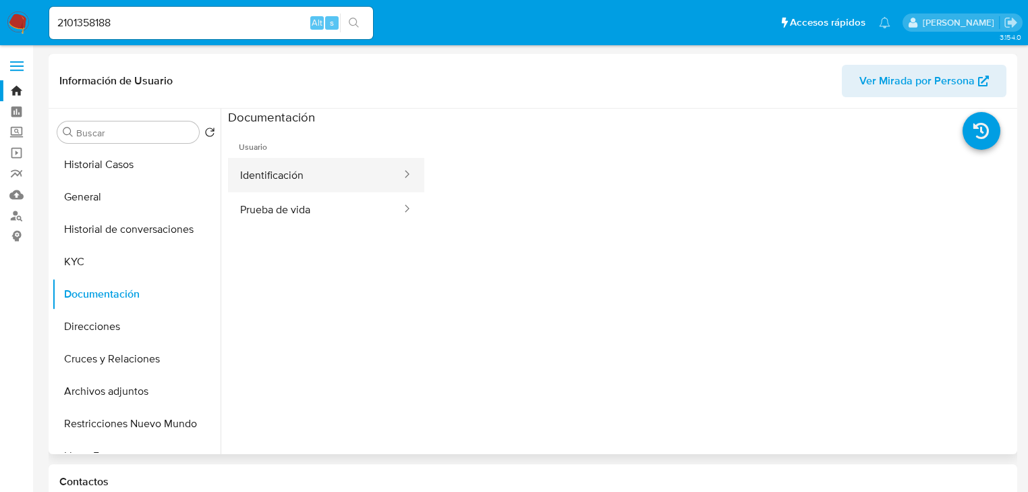
click at [320, 178] on button "Identificación" at bounding box center [315, 175] width 175 height 34
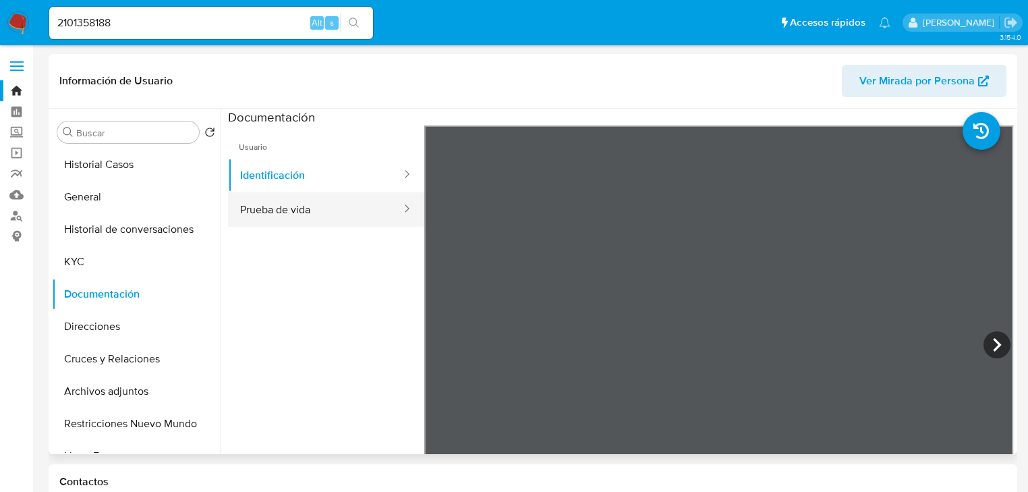
click at [260, 216] on button "Prueba de vida" at bounding box center [315, 209] width 175 height 34
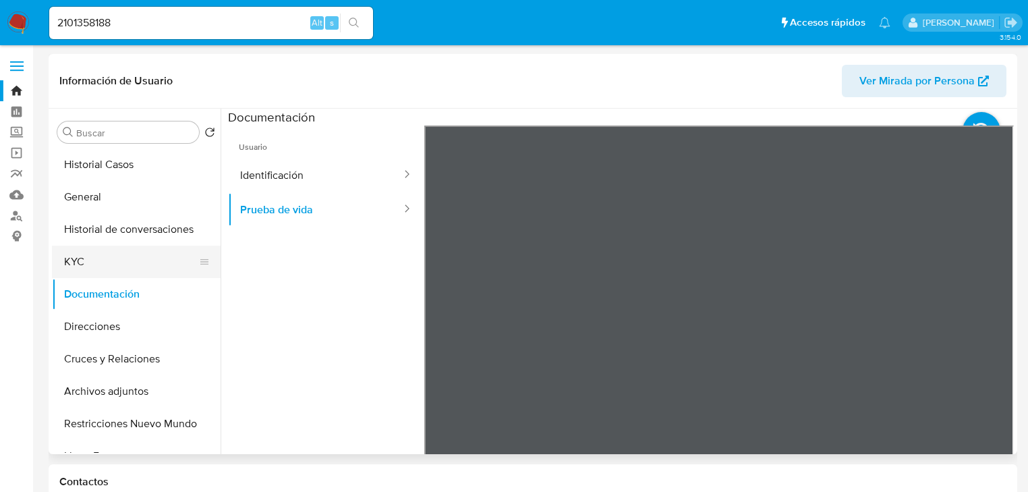
click at [96, 273] on button "KYC" at bounding box center [131, 262] width 158 height 32
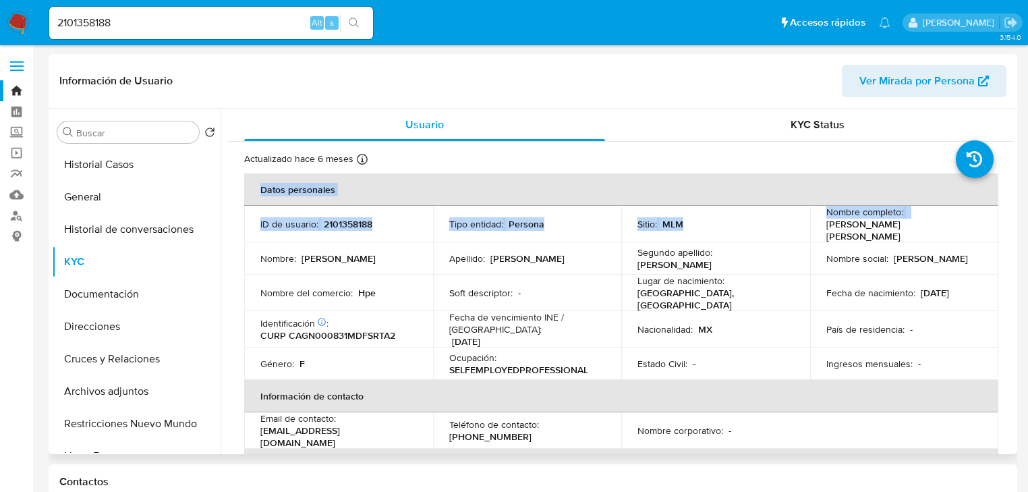
drag, startPoint x: 824, startPoint y: 227, endPoint x: 997, endPoint y: 227, distance: 172.7
click at [902, 231] on p "[PERSON_NAME] [PERSON_NAME]" at bounding box center [901, 230] width 151 height 24
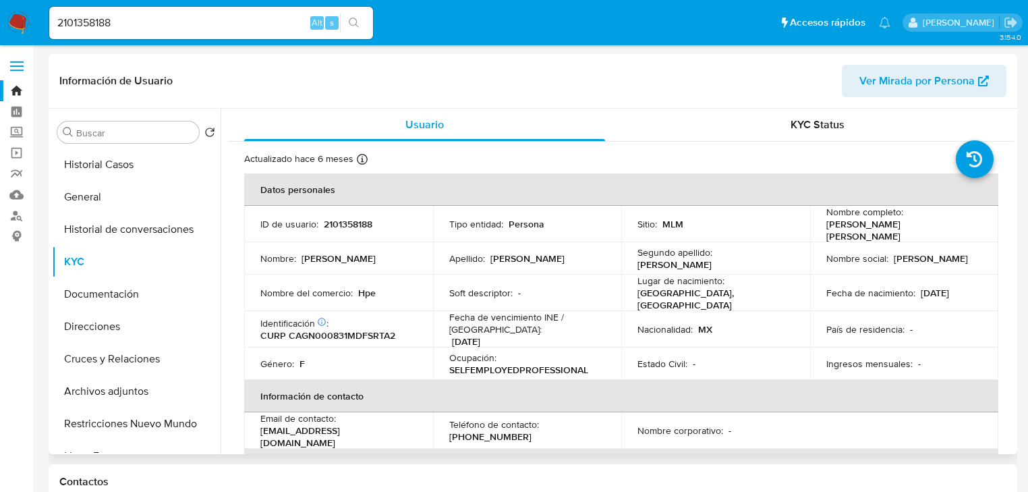
drag, startPoint x: 824, startPoint y: 229, endPoint x: 285, endPoint y: 295, distance: 542.4
click at [967, 229] on div "Nombre completo : [PERSON_NAME] [PERSON_NAME]" at bounding box center [904, 224] width 157 height 36
copy p "[PERSON_NAME] [PERSON_NAME]"
click at [138, 16] on input "2101358188" at bounding box center [211, 23] width 324 height 18
drag, startPoint x: 143, startPoint y: 22, endPoint x: 11, endPoint y: 24, distance: 132.3
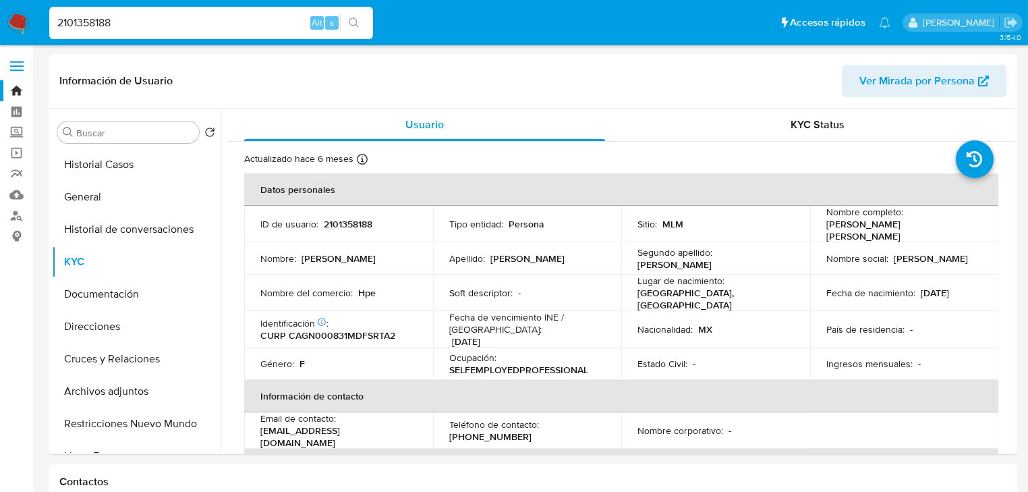
click at [10, 22] on nav "Pausado Ver notificaciones 2101358188 Alt s Accesos rápidos Presiona las siguie…" at bounding box center [514, 22] width 1028 height 45
paste input "● 456477520"
click at [78, 26] on input "● 456477520" at bounding box center [211, 23] width 324 height 18
click at [190, 25] on input "456477520" at bounding box center [211, 23] width 324 height 18
type input "456477520"
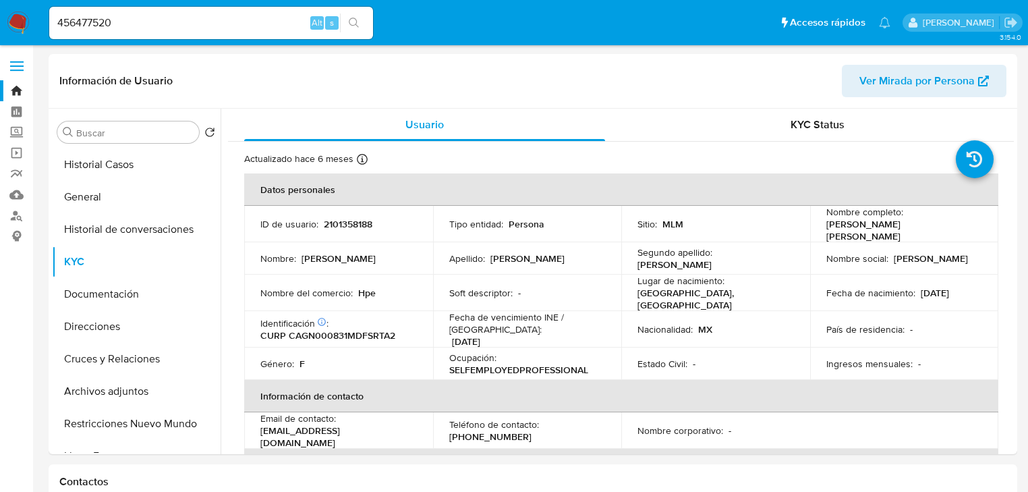
click at [355, 21] on icon "search-icon" at bounding box center [354, 23] width 11 height 11
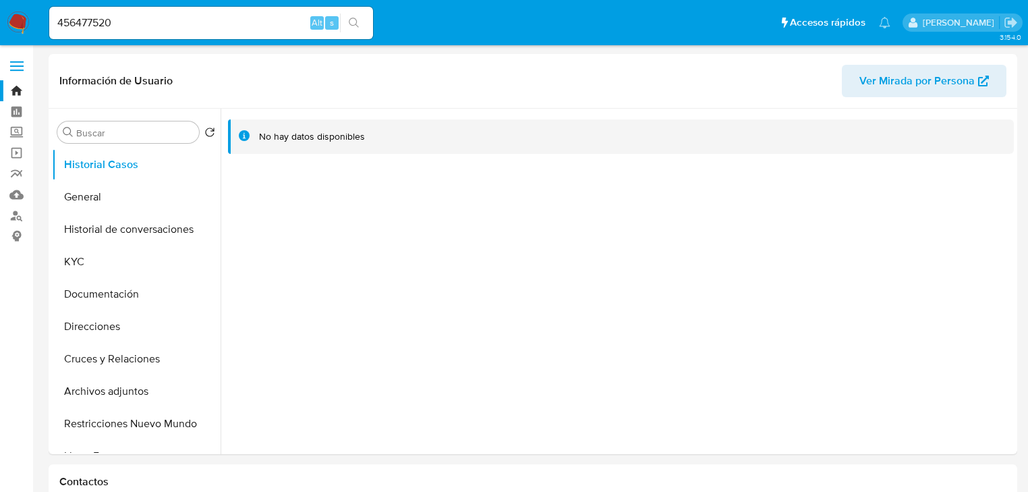
select select "10"
click at [84, 209] on button "General" at bounding box center [131, 197] width 158 height 32
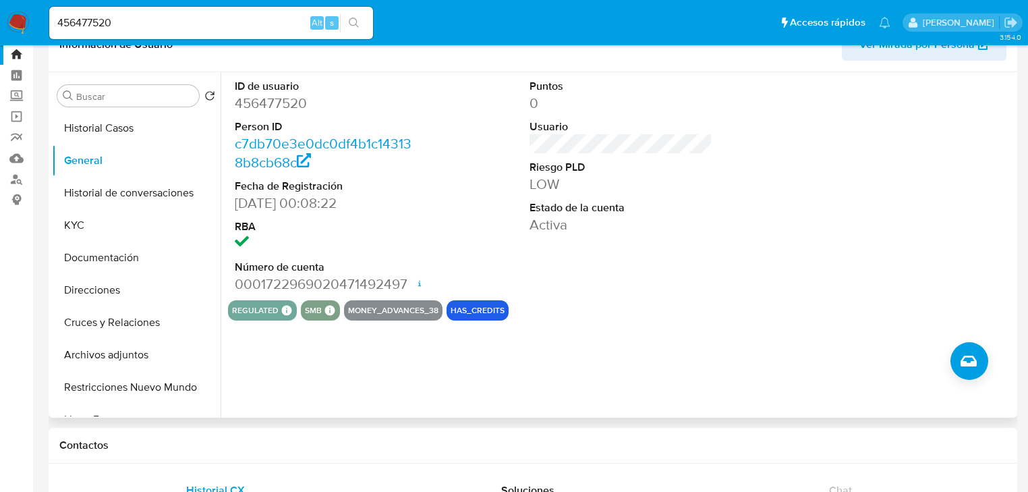
scroll to position [54, 0]
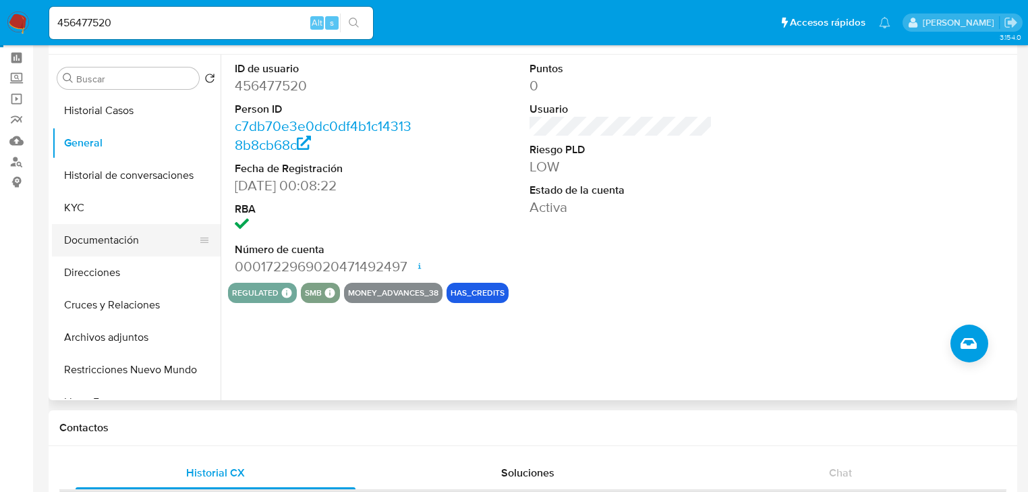
click at [118, 248] on button "Documentación" at bounding box center [131, 240] width 158 height 32
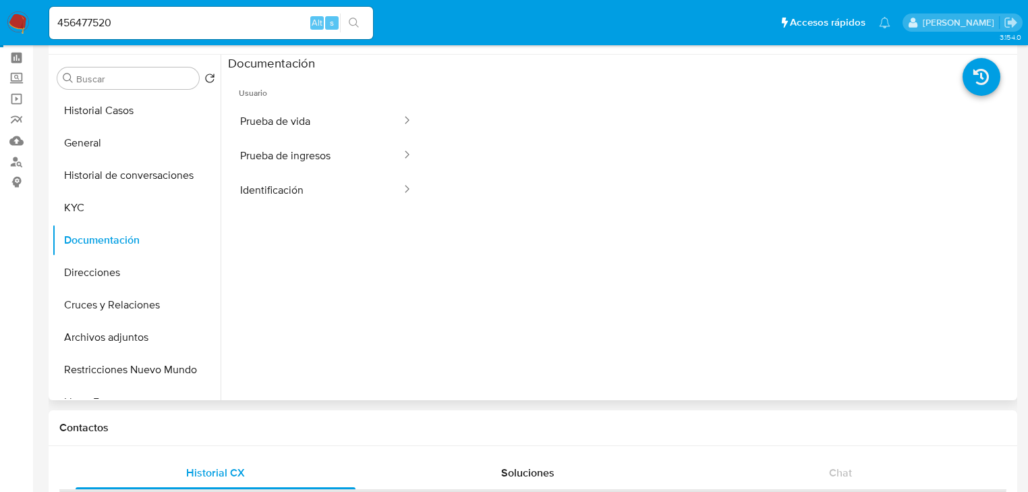
drag, startPoint x: 281, startPoint y: 189, endPoint x: 370, endPoint y: 208, distance: 90.4
click at [285, 190] on button "Identificación" at bounding box center [315, 190] width 175 height 34
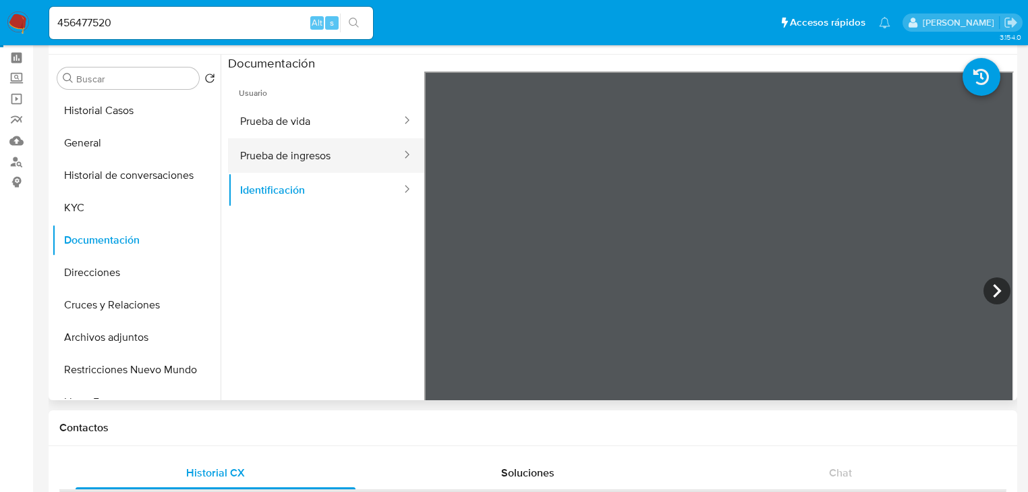
click at [299, 152] on button "Prueba de ingresos" at bounding box center [315, 155] width 175 height 34
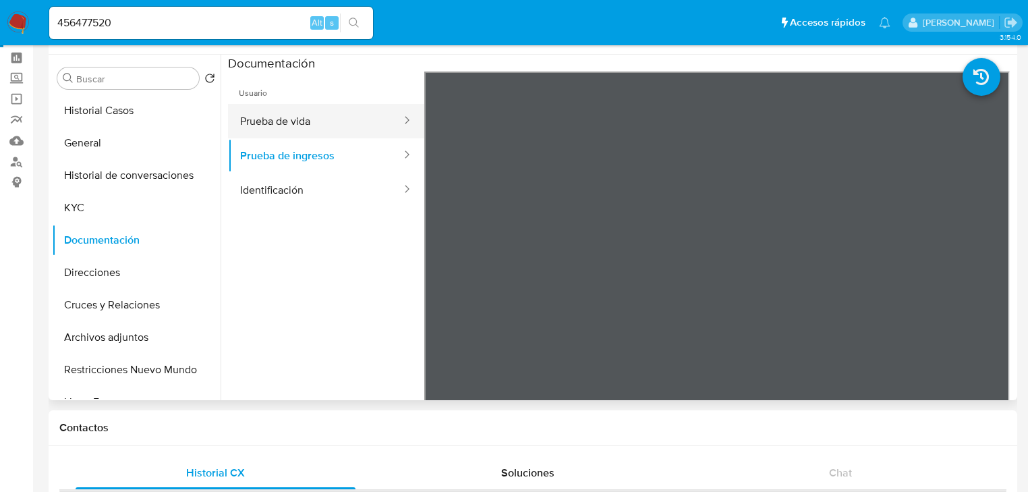
click at [289, 130] on button "Prueba de vida" at bounding box center [315, 121] width 175 height 34
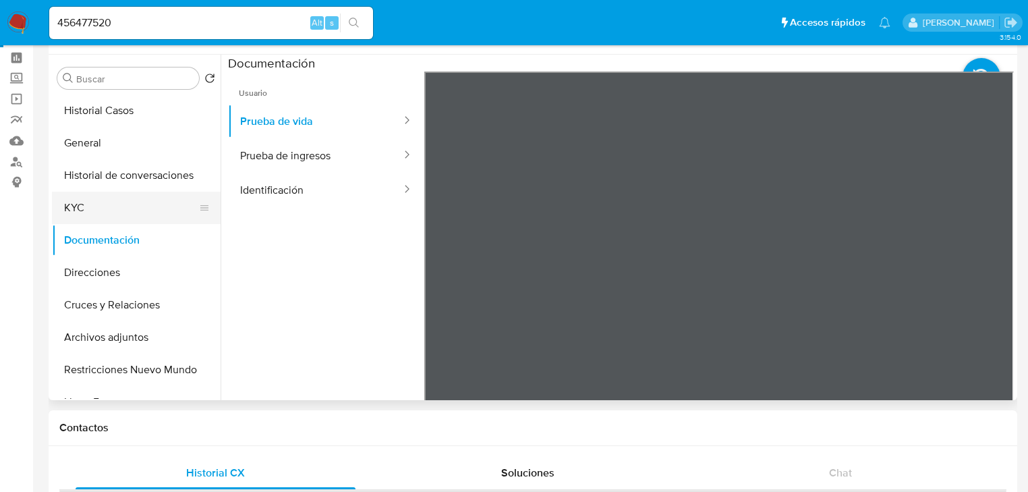
click at [105, 218] on button "KYC" at bounding box center [131, 208] width 158 height 32
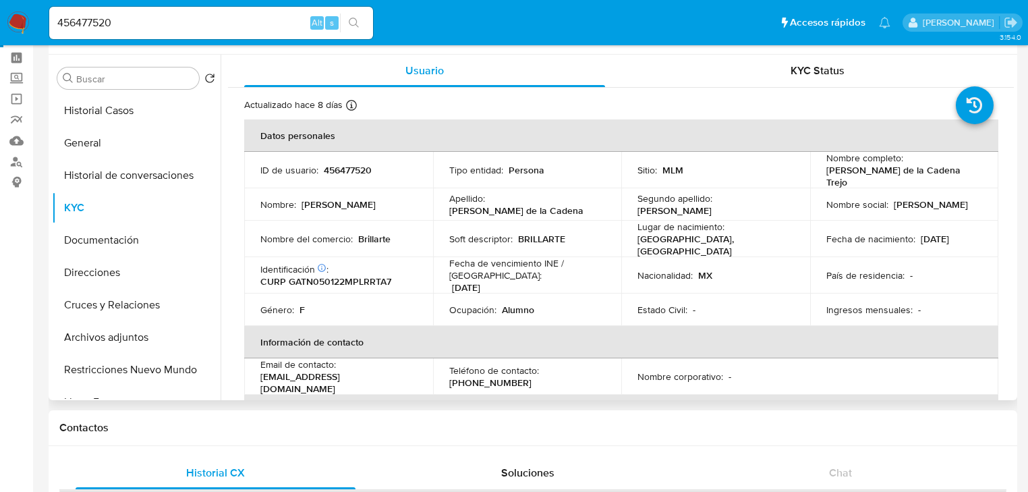
drag, startPoint x: 823, startPoint y: 174, endPoint x: 982, endPoint y: 172, distance: 159.2
click at [982, 172] on td "Nombre completo : [PERSON_NAME]" at bounding box center [904, 170] width 189 height 36
copy p "[PERSON_NAME] de la Cadena Trejo"
drag, startPoint x: 826, startPoint y: 239, endPoint x: 859, endPoint y: 235, distance: 34.0
click at [826, 239] on td "Fecha de nacimiento : [DEMOGRAPHIC_DATA]" at bounding box center [904, 239] width 189 height 36
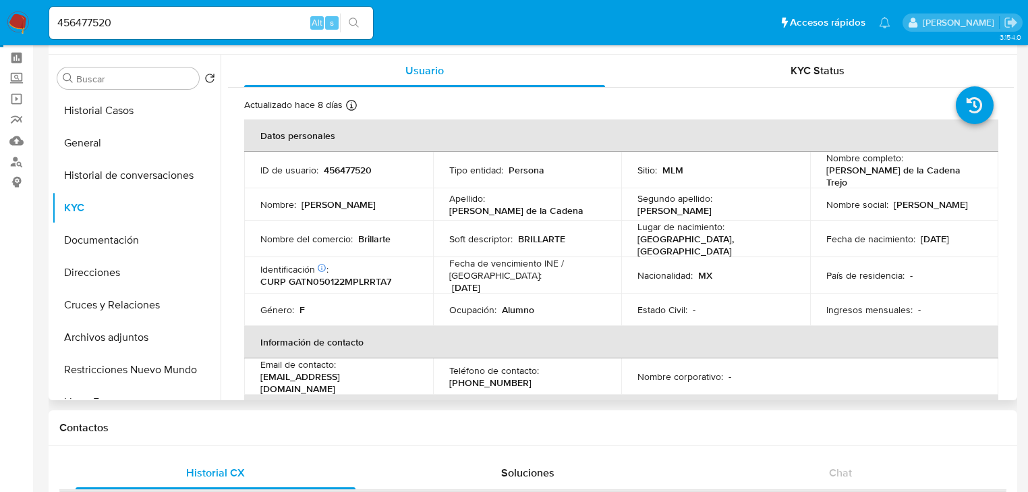
click at [818, 188] on td "Nombre social : [PERSON_NAME]" at bounding box center [904, 204] width 189 height 32
drag, startPoint x: 823, startPoint y: 174, endPoint x: 410, endPoint y: 206, distance: 414.8
click at [980, 174] on td "Nombre completo : [PERSON_NAME]" at bounding box center [904, 170] width 189 height 36
drag, startPoint x: 168, startPoint y: 24, endPoint x: 40, endPoint y: 25, distance: 127.5
click at [40, 25] on nav "Pausado Ver notificaciones 456477520 Alt s Accesos rápidos Presiona las siguien…" at bounding box center [514, 22] width 1028 height 45
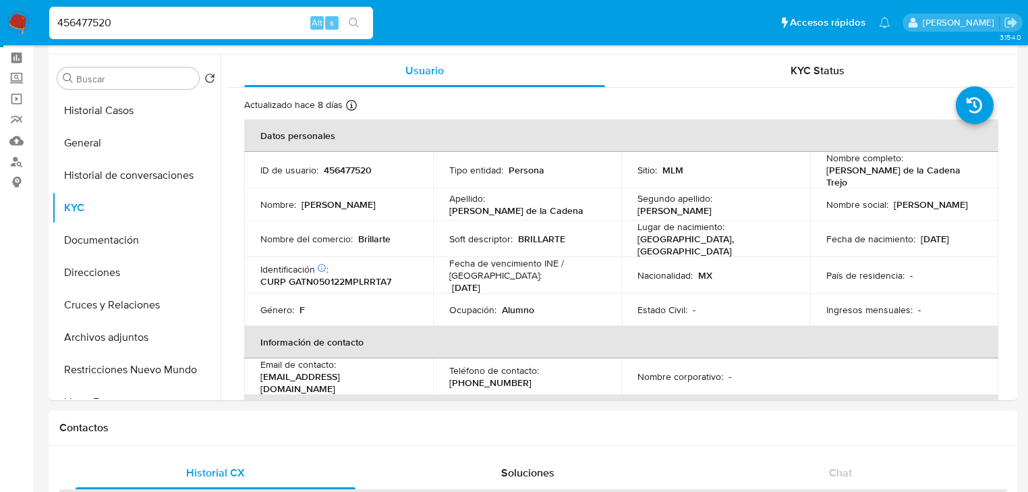
paste input "● 618154956"
click at [81, 24] on input "● 618154956" at bounding box center [211, 23] width 324 height 18
click at [354, 22] on icon "search-icon" at bounding box center [354, 23] width 11 height 11
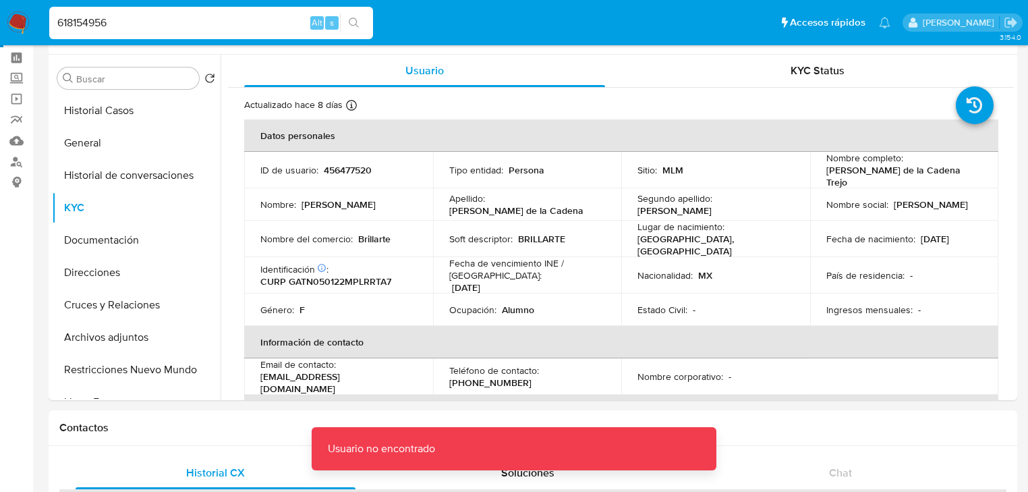
click at [180, 25] on input "618154956" at bounding box center [211, 23] width 324 height 18
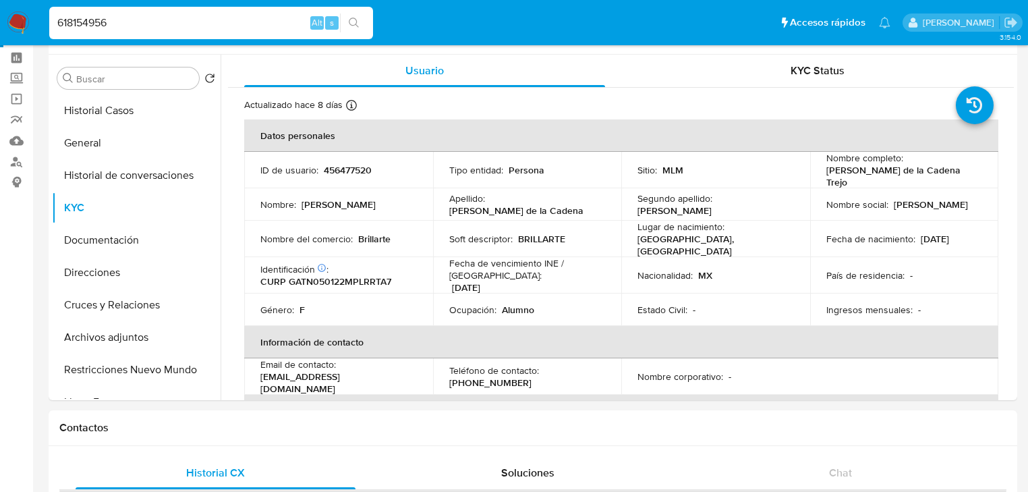
type input "618154956"
click at [356, 22] on icon "search-icon" at bounding box center [354, 23] width 11 height 11
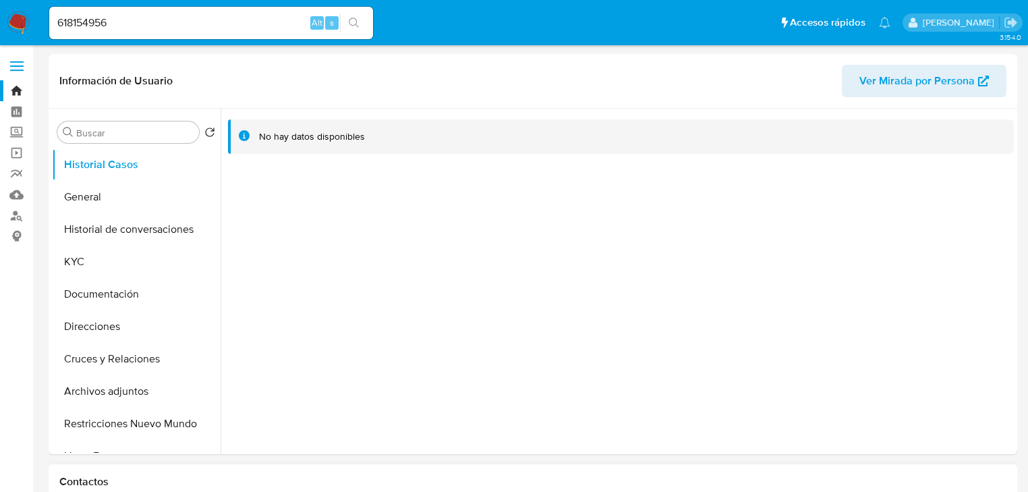
select select "10"
drag, startPoint x: 119, startPoint y: 294, endPoint x: 157, endPoint y: 297, distance: 37.9
click at [119, 296] on button "Documentación" at bounding box center [131, 294] width 158 height 32
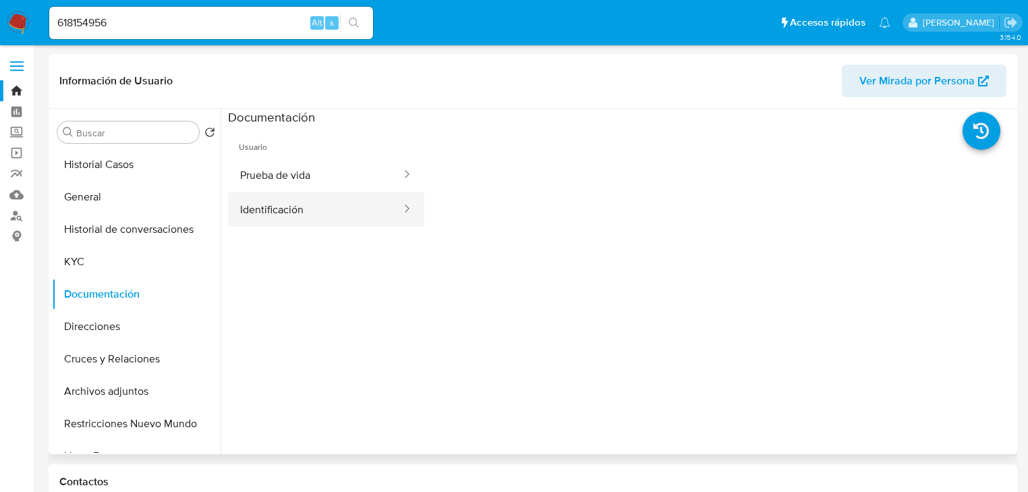
drag, startPoint x: 291, startPoint y: 180, endPoint x: 300, endPoint y: 216, distance: 36.7
click at [291, 185] on button "Prueba de vida" at bounding box center [315, 175] width 175 height 34
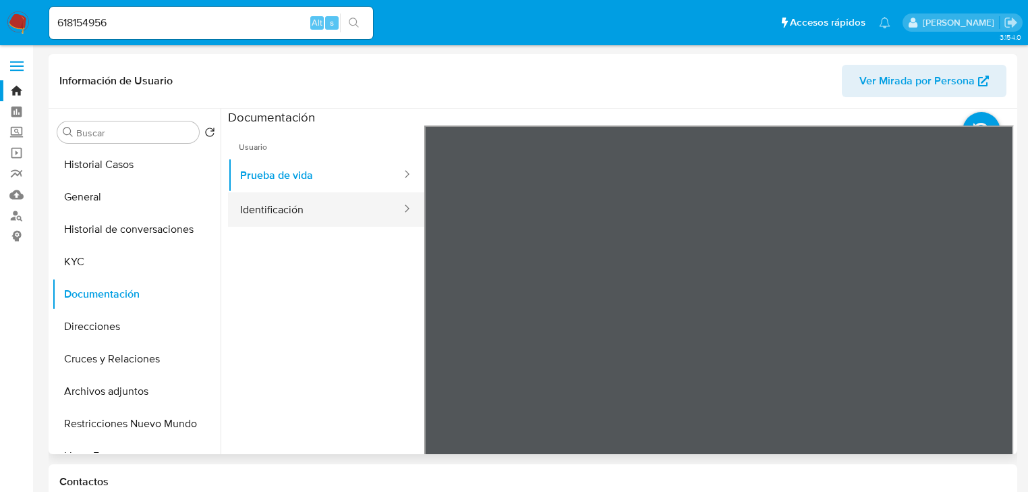
click at [272, 205] on button "Identificación" at bounding box center [315, 209] width 175 height 34
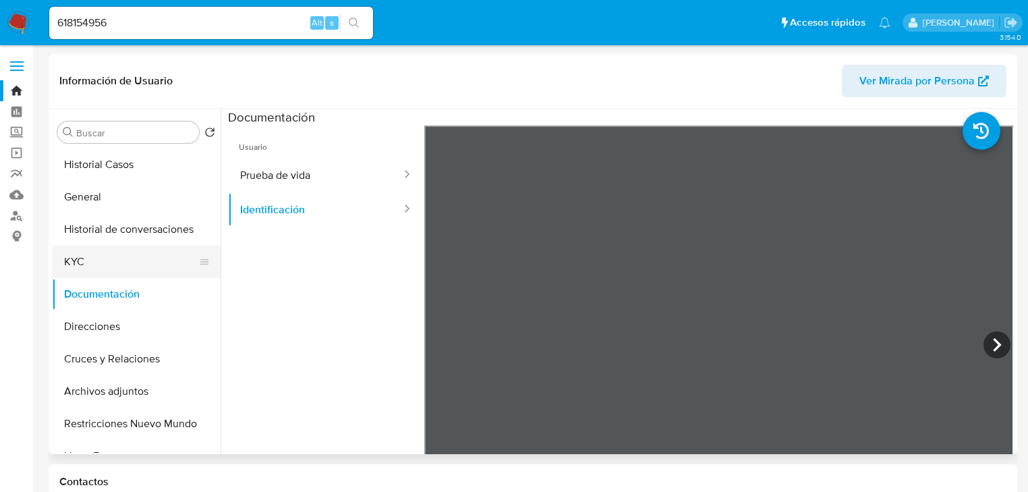
click at [103, 262] on button "KYC" at bounding box center [131, 262] width 158 height 32
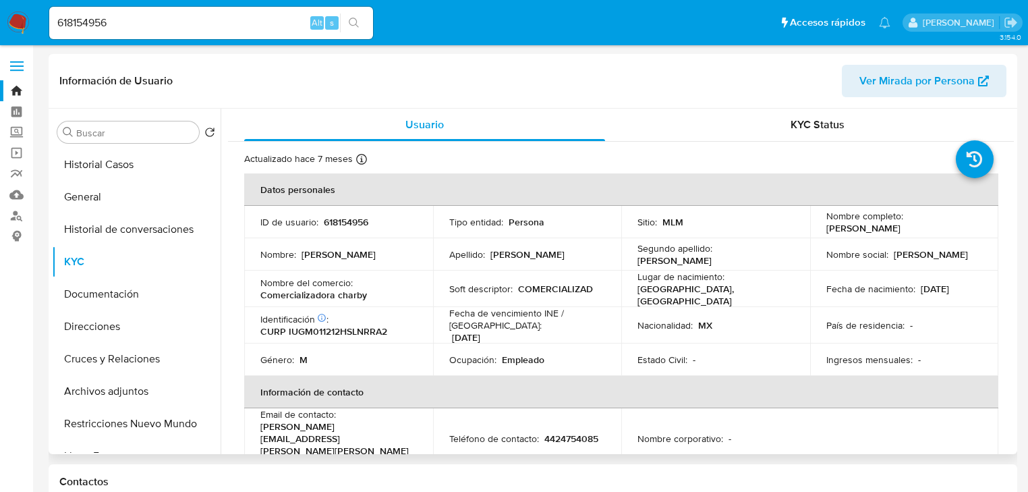
drag, startPoint x: 823, startPoint y: 229, endPoint x: 978, endPoint y: 229, distance: 154.5
click at [978, 229] on td "Nombre completo : [PERSON_NAME]" at bounding box center [904, 222] width 189 height 32
copy p "[PERSON_NAME]"
drag, startPoint x: 117, startPoint y: 20, endPoint x: 82, endPoint y: 30, distance: 37.3
click at [43, 23] on ul "Pausado Ver notificaciones 618154956 Alt s Accesos rápidos Presiona las siguien…" at bounding box center [470, 22] width 855 height 34
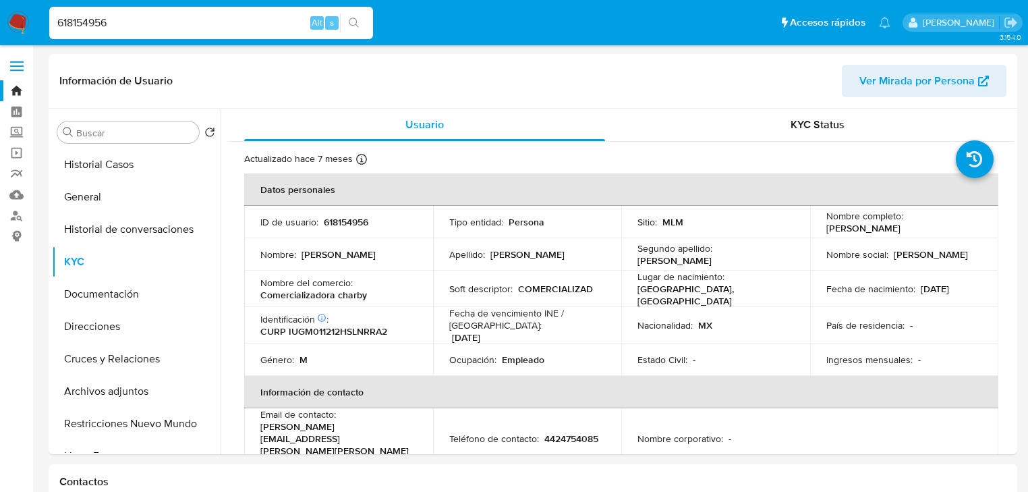
paste input "● 129372879"
click at [77, 24] on input "● 1293728796" at bounding box center [211, 23] width 324 height 18
drag, startPoint x: 150, startPoint y: 24, endPoint x: 175, endPoint y: 34, distance: 26.9
click at [150, 24] on input "1293728796" at bounding box center [211, 23] width 324 height 18
type input "1293728796"
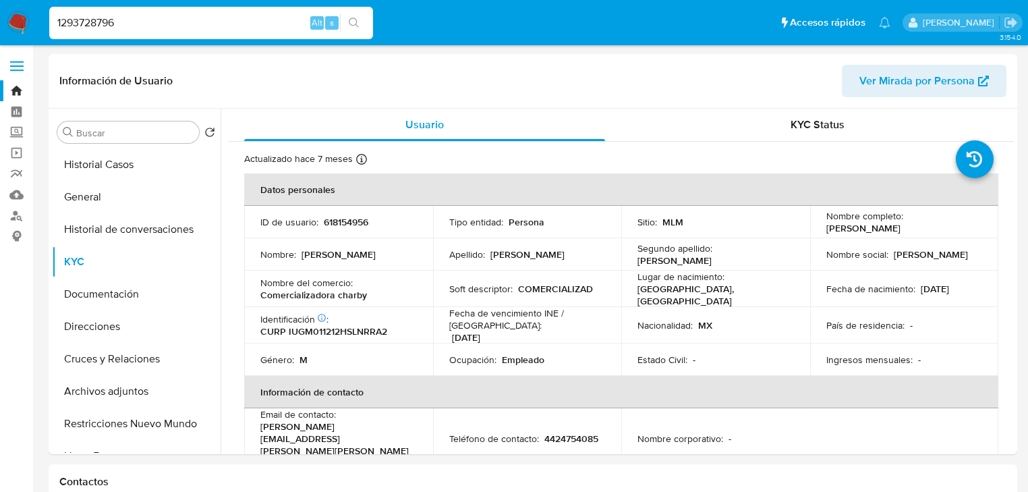
click at [351, 22] on icon "search-icon" at bounding box center [354, 23] width 11 height 11
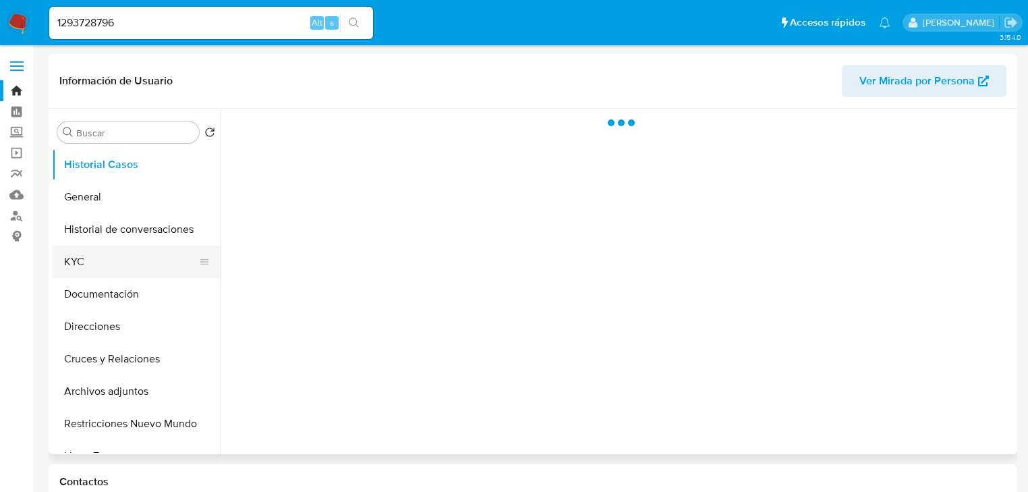
drag, startPoint x: 123, startPoint y: 300, endPoint x: 197, endPoint y: 264, distance: 82.1
click at [123, 300] on button "Documentación" at bounding box center [136, 294] width 169 height 32
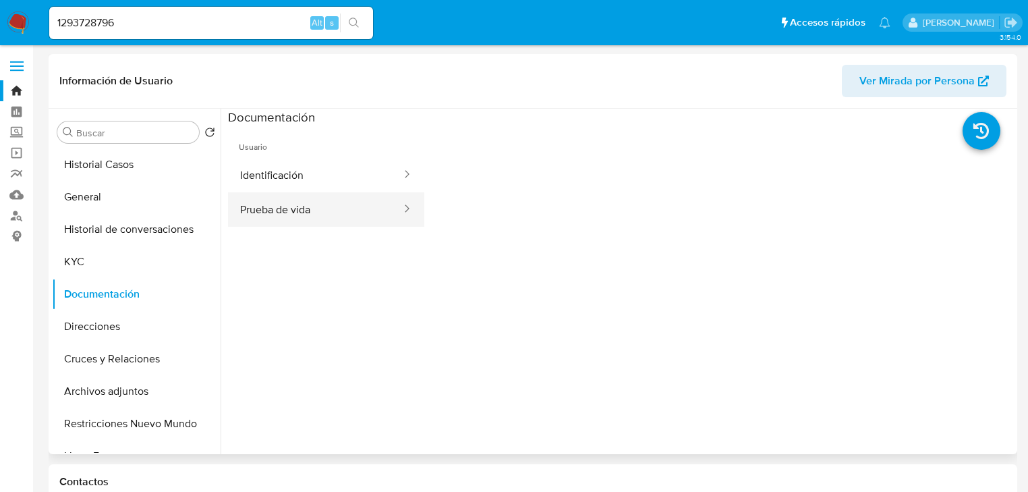
click at [285, 192] on button "Prueba de vida" at bounding box center [315, 209] width 175 height 34
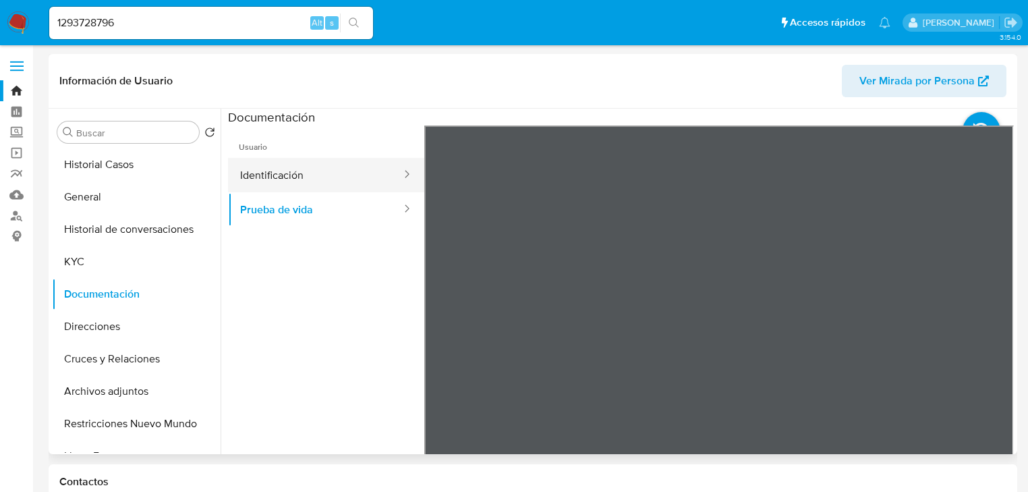
select select "10"
click at [262, 184] on button "Identificación" at bounding box center [315, 175] width 175 height 34
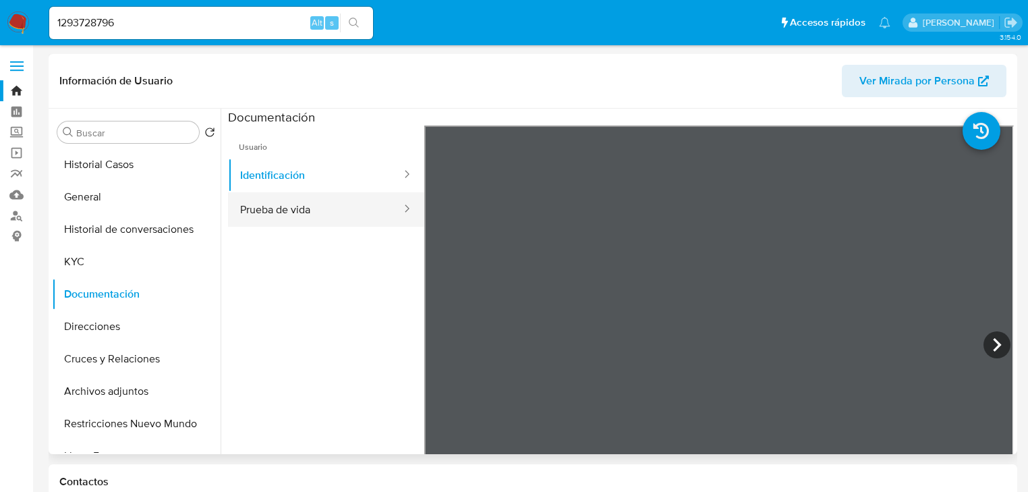
click at [298, 203] on button "Prueba de vida" at bounding box center [315, 209] width 175 height 34
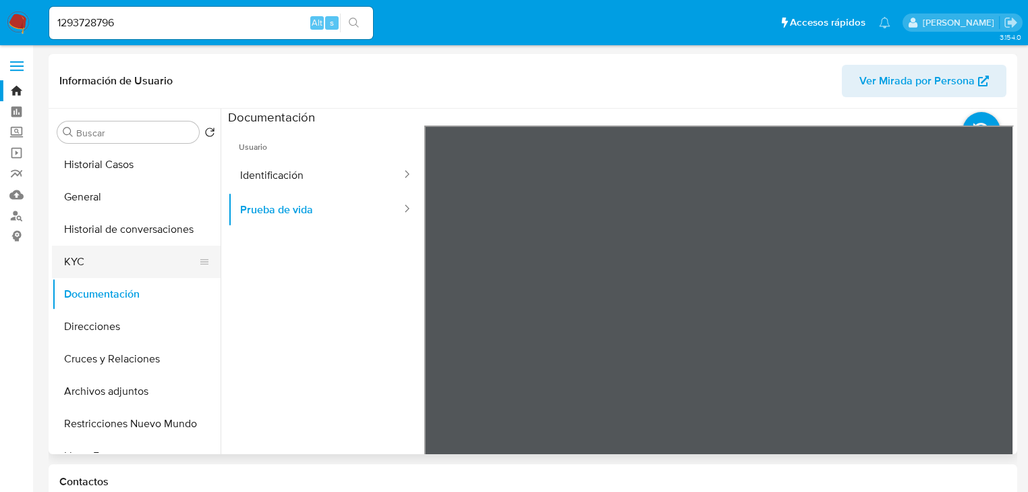
drag, startPoint x: 71, startPoint y: 252, endPoint x: 175, endPoint y: 259, distance: 104.1
click at [84, 256] on button "KYC" at bounding box center [131, 262] width 158 height 32
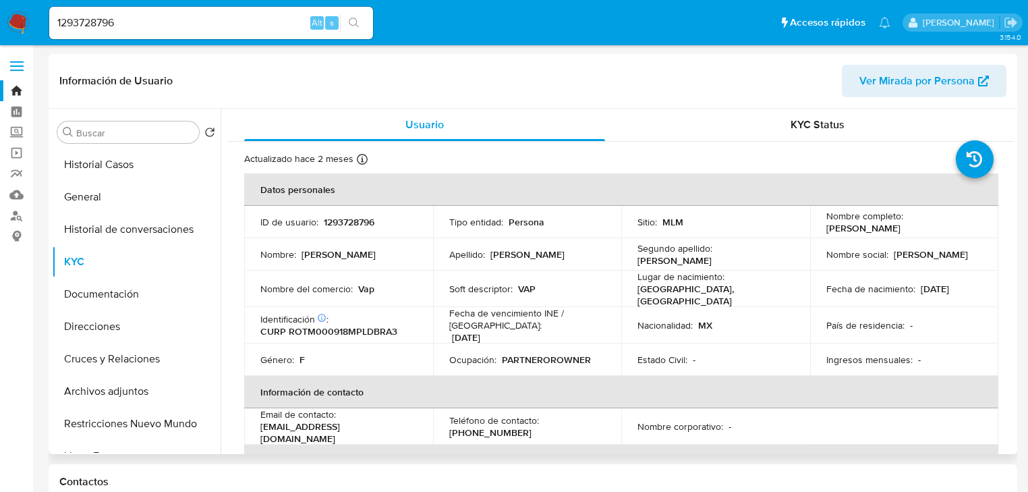
drag, startPoint x: 822, startPoint y: 227, endPoint x: 980, endPoint y: 233, distance: 157.3
click at [980, 233] on td "Nombre completo : [PERSON_NAME]" at bounding box center [904, 222] width 189 height 32
copy p "[PERSON_NAME]"
drag, startPoint x: 117, startPoint y: 26, endPoint x: 47, endPoint y: 19, distance: 71.2
click at [47, 19] on li "1293728796 Alt s" at bounding box center [211, 22] width 331 height 34
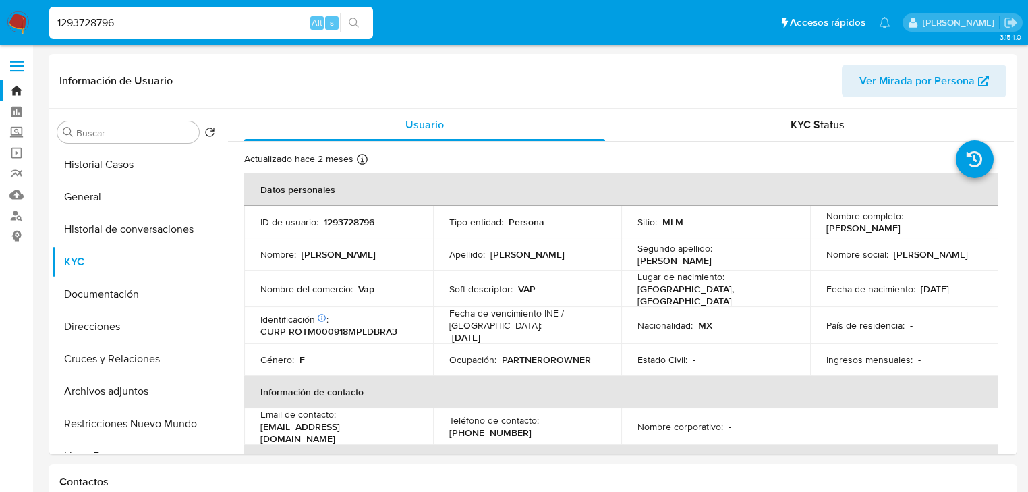
paste input "● 495886315"
click at [84, 27] on input "● 495886315" at bounding box center [211, 23] width 324 height 18
click at [78, 26] on input "● 495886315" at bounding box center [211, 23] width 324 height 18
click at [133, 29] on input "495886315" at bounding box center [211, 23] width 324 height 18
click at [372, 21] on input "495886315" at bounding box center [211, 23] width 324 height 18
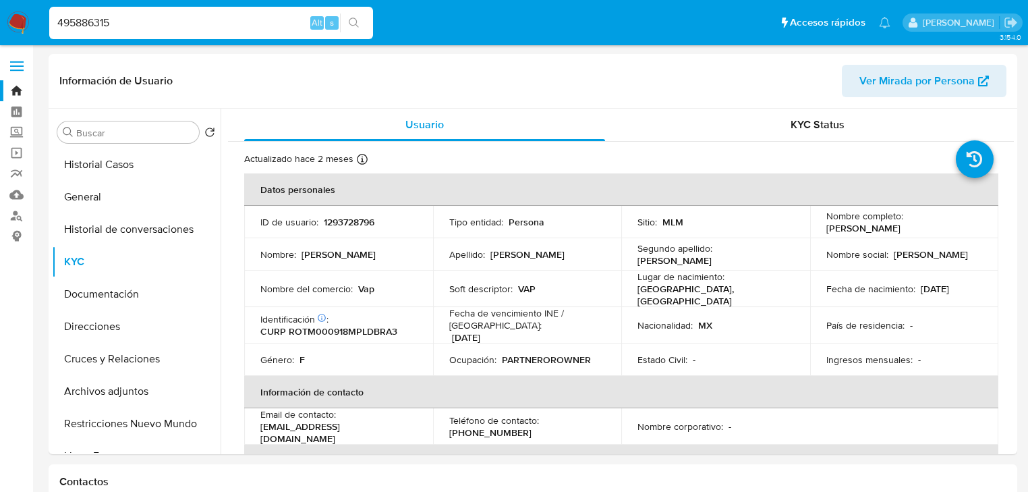
type input "495886315"
click at [356, 19] on icon "search-icon" at bounding box center [354, 23] width 11 height 11
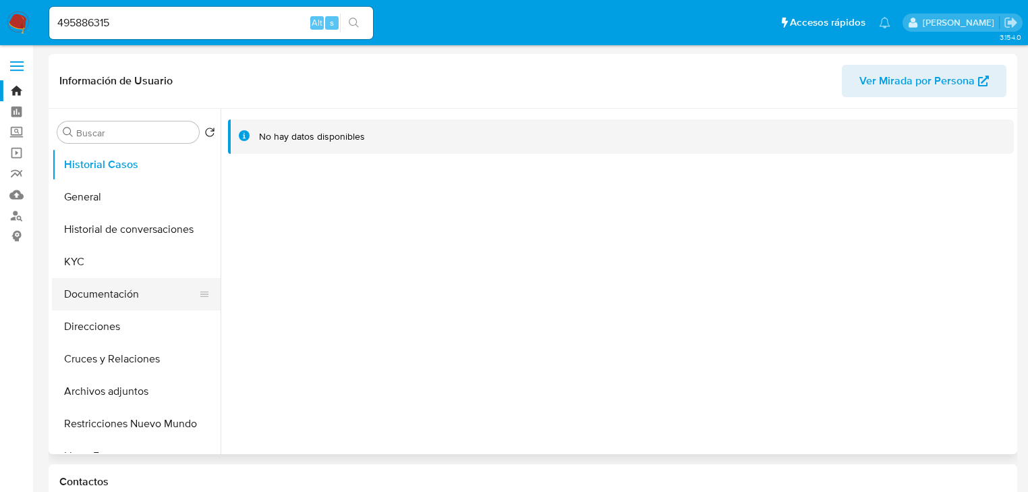
select select "10"
click at [113, 291] on button "Documentación" at bounding box center [131, 294] width 158 height 32
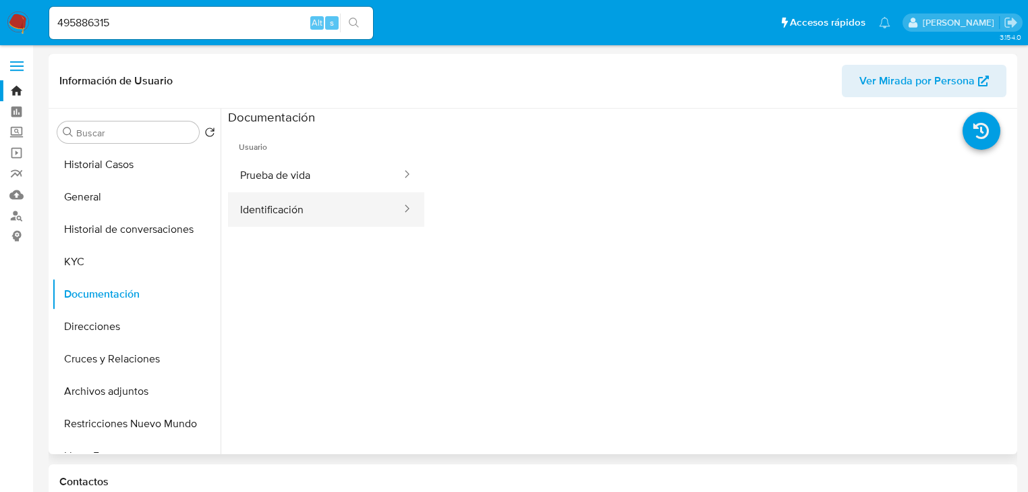
click at [254, 216] on button "Identificación" at bounding box center [315, 209] width 175 height 34
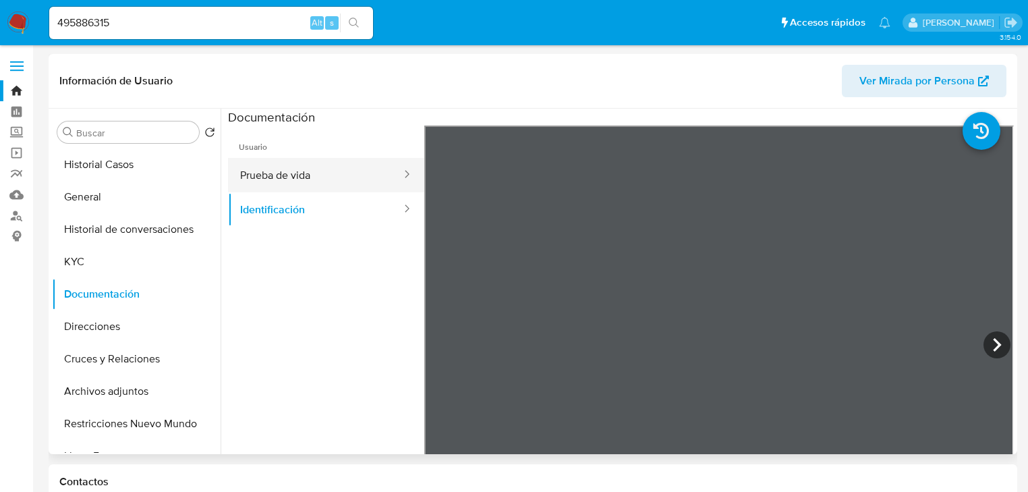
click at [304, 177] on button "Prueba de vida" at bounding box center [315, 175] width 175 height 34
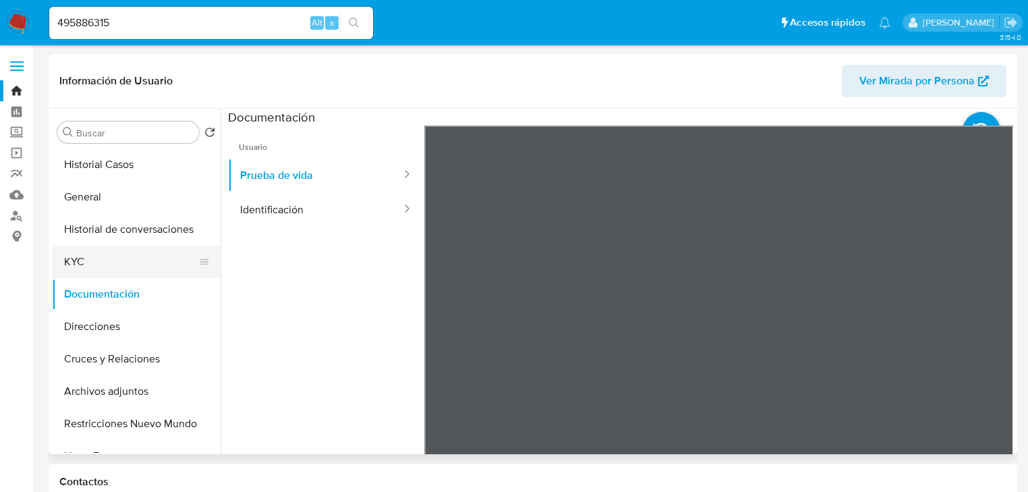
drag, startPoint x: 97, startPoint y: 259, endPoint x: 219, endPoint y: 260, distance: 122.1
click at [97, 259] on button "KYC" at bounding box center [136, 262] width 169 height 32
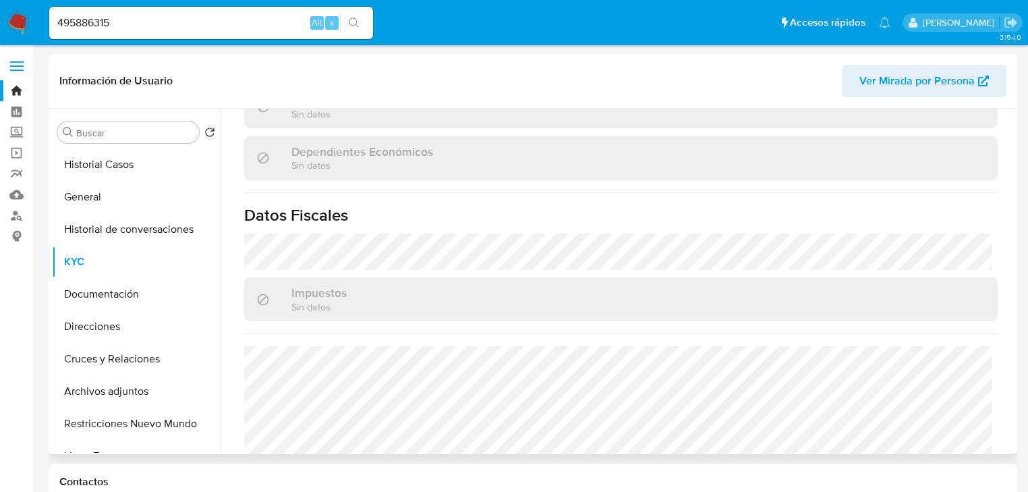
scroll to position [810, 0]
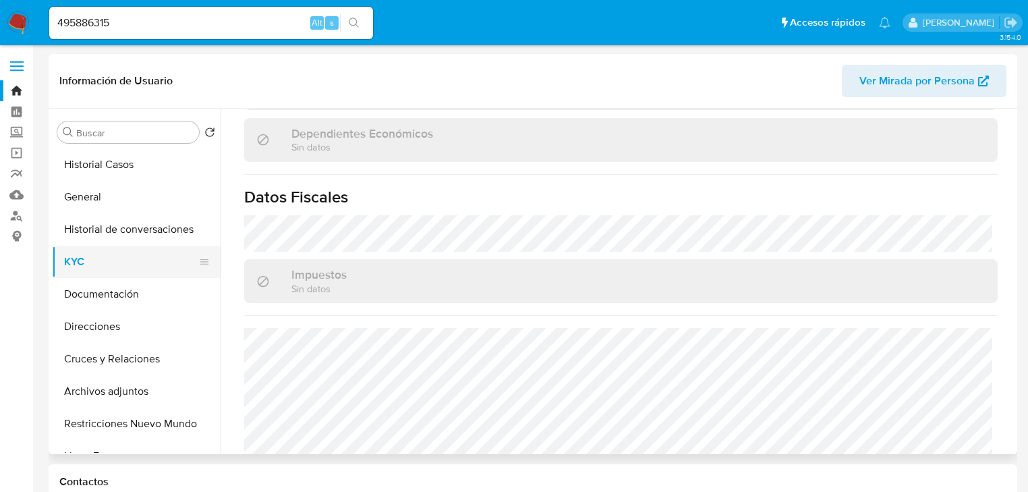
click at [80, 267] on button "KYC" at bounding box center [131, 262] width 158 height 32
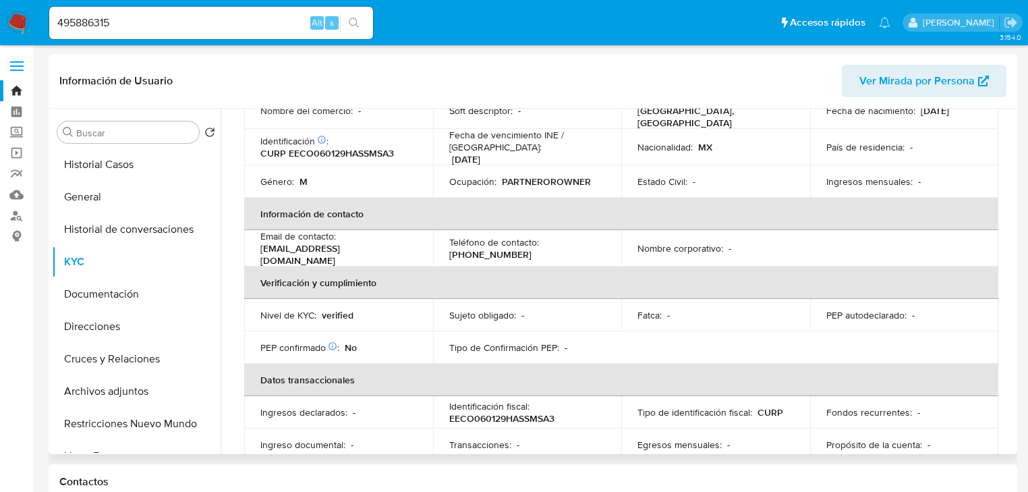
scroll to position [0, 0]
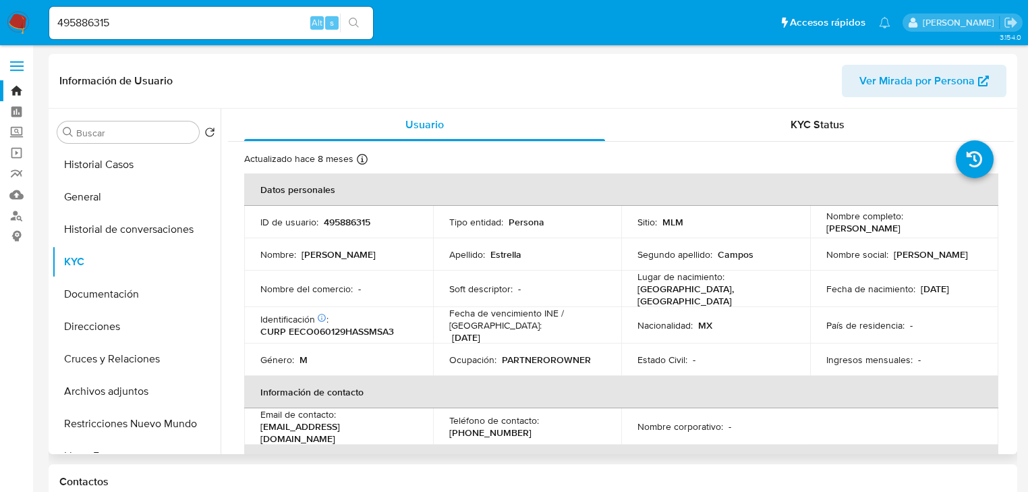
drag, startPoint x: 825, startPoint y: 227, endPoint x: 970, endPoint y: 229, distance: 145.1
click at [970, 229] on div "Nombre completo : [PERSON_NAME]" at bounding box center [904, 222] width 157 height 24
